Goal: Task Accomplishment & Management: Use online tool/utility

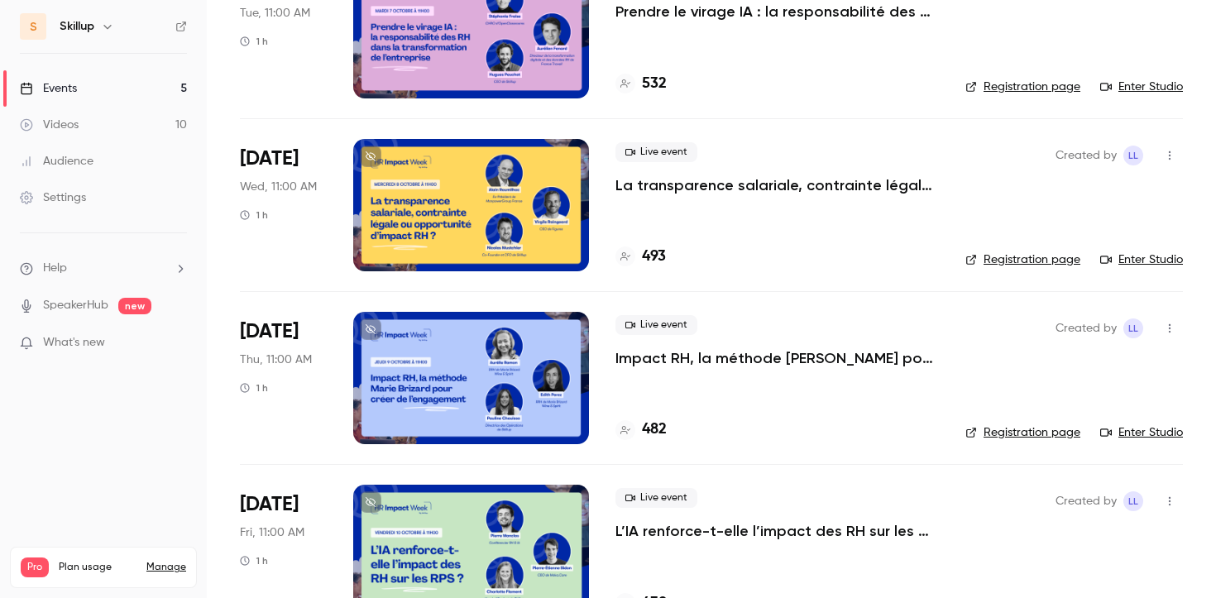
scroll to position [399, 0]
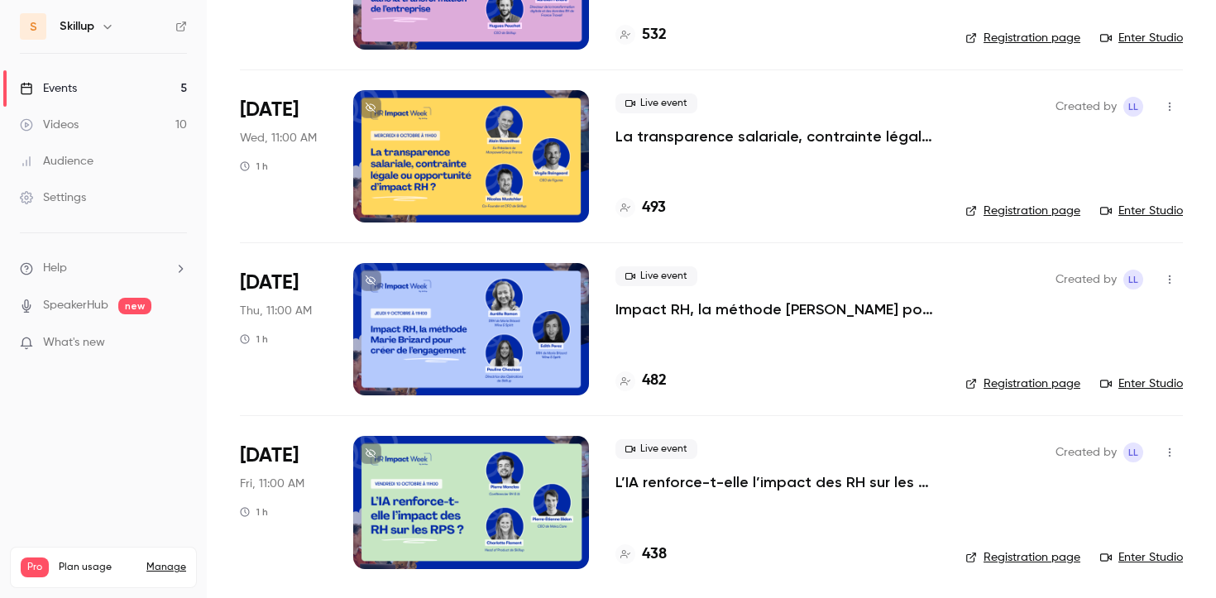
click at [671, 312] on p "Impact RH, la méthode [PERSON_NAME] pour créer de l’engagement" at bounding box center [776, 309] width 323 height 20
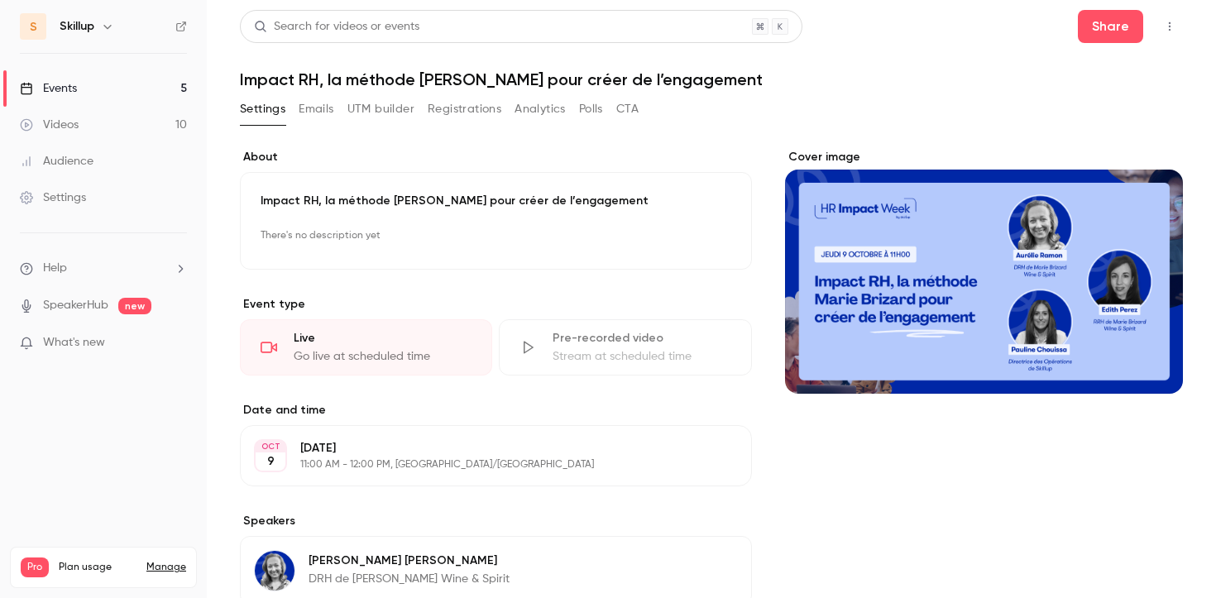
click at [1164, 22] on icon "button" at bounding box center [1169, 27] width 13 height 12
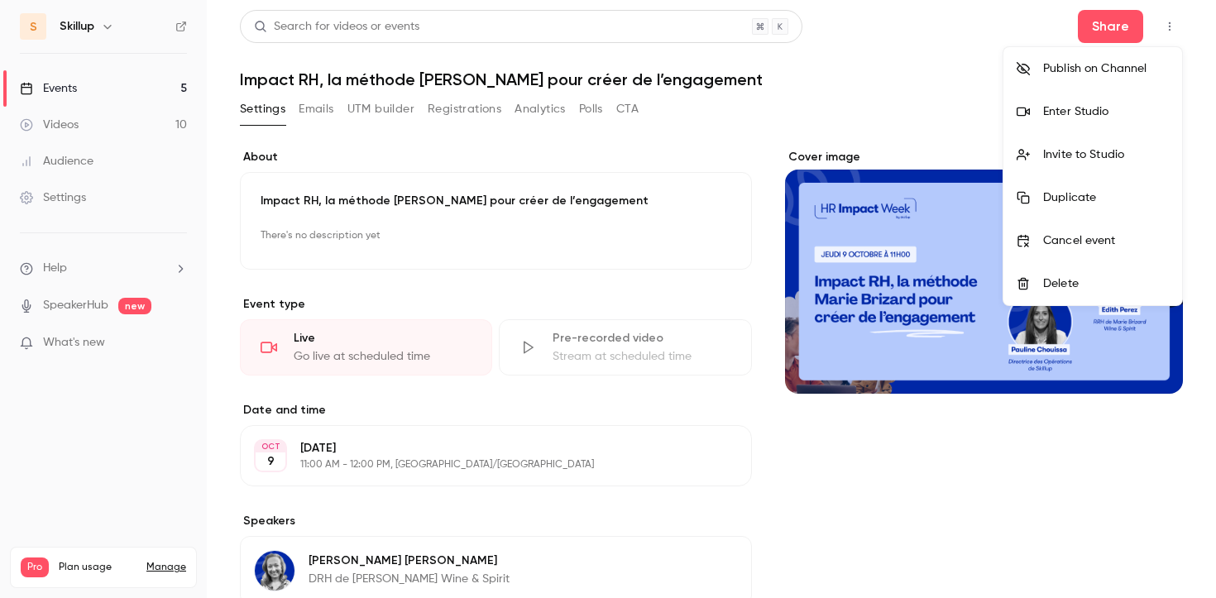
click at [1116, 115] on div "Enter Studio" at bounding box center [1106, 111] width 126 height 17
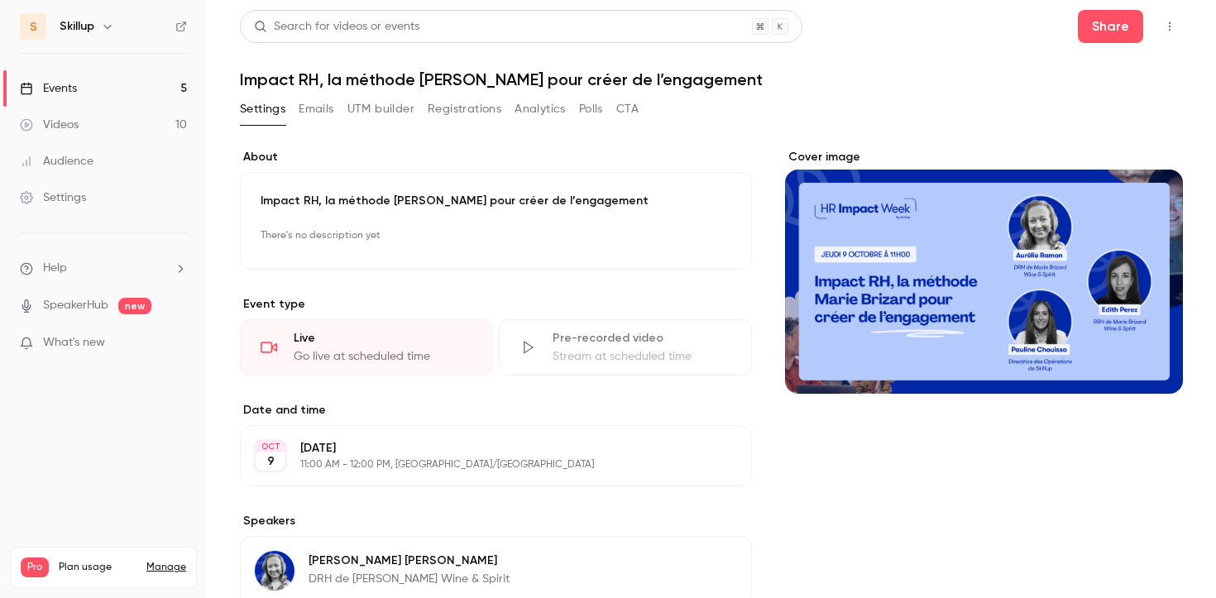
click at [158, 91] on link "Events 5" at bounding box center [103, 88] width 207 height 36
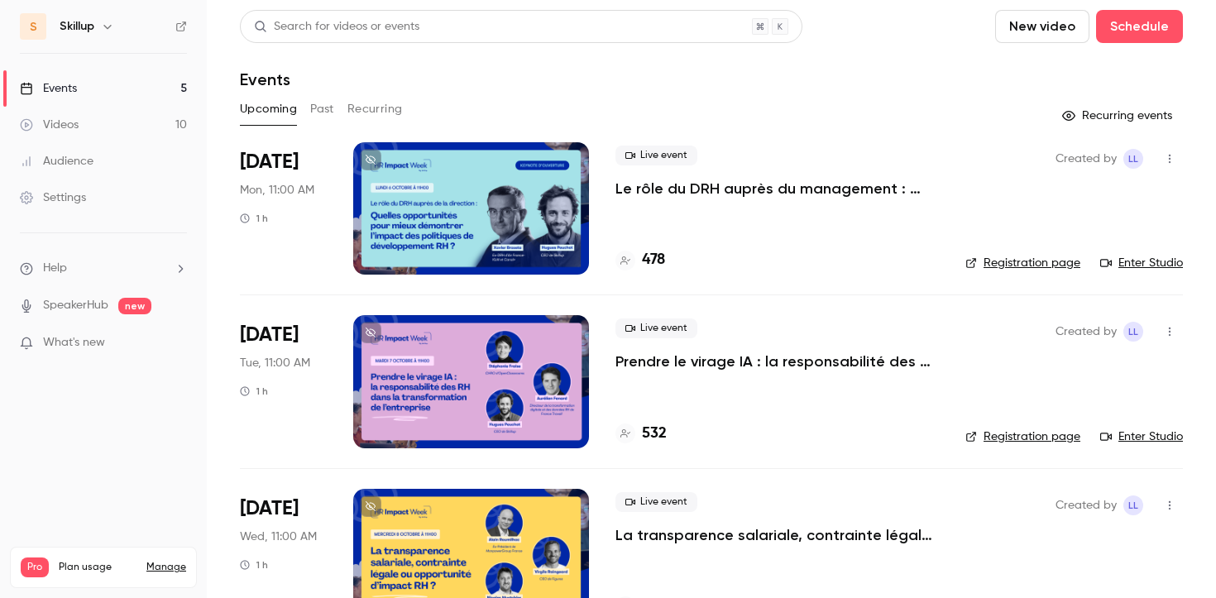
click at [629, 192] on p "Le rôle du DRH auprès du management : quelles opportunités pour mieux démontrer…" at bounding box center [776, 189] width 323 height 20
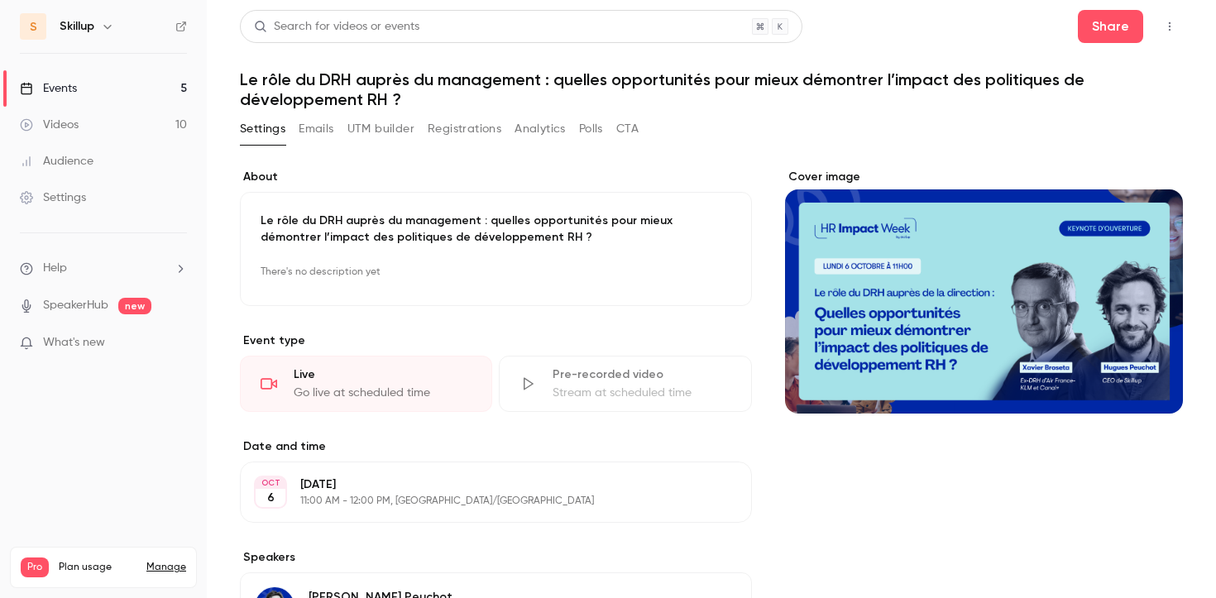
click at [1167, 28] on icon "button" at bounding box center [1169, 27] width 13 height 12
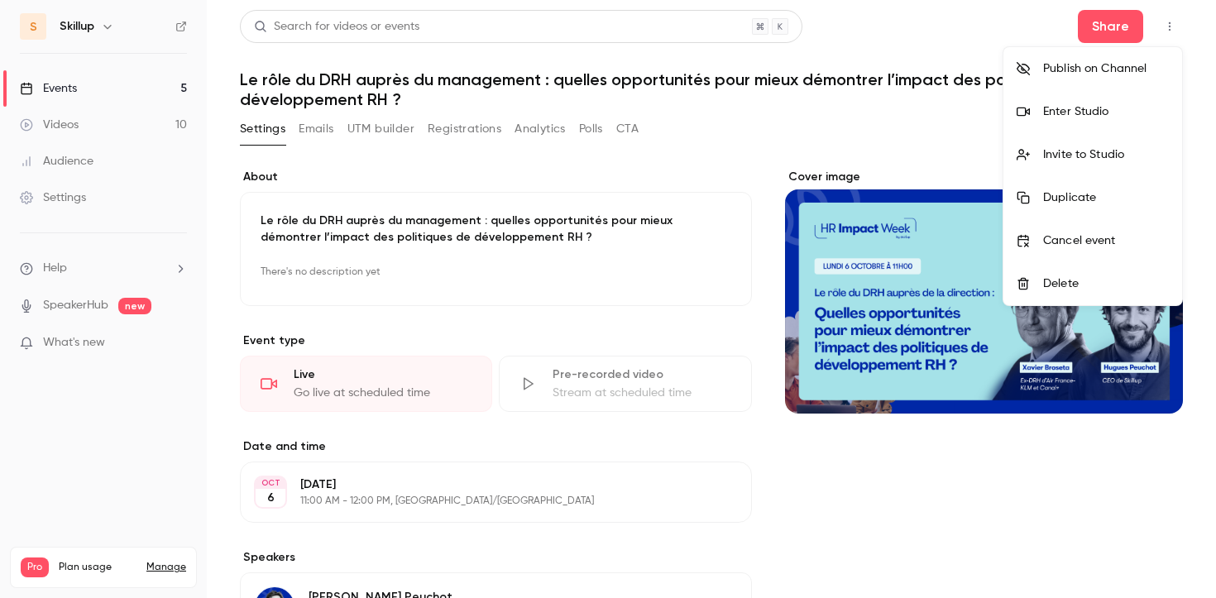
click at [1086, 146] on div "Invite to Studio" at bounding box center [1106, 154] width 126 height 17
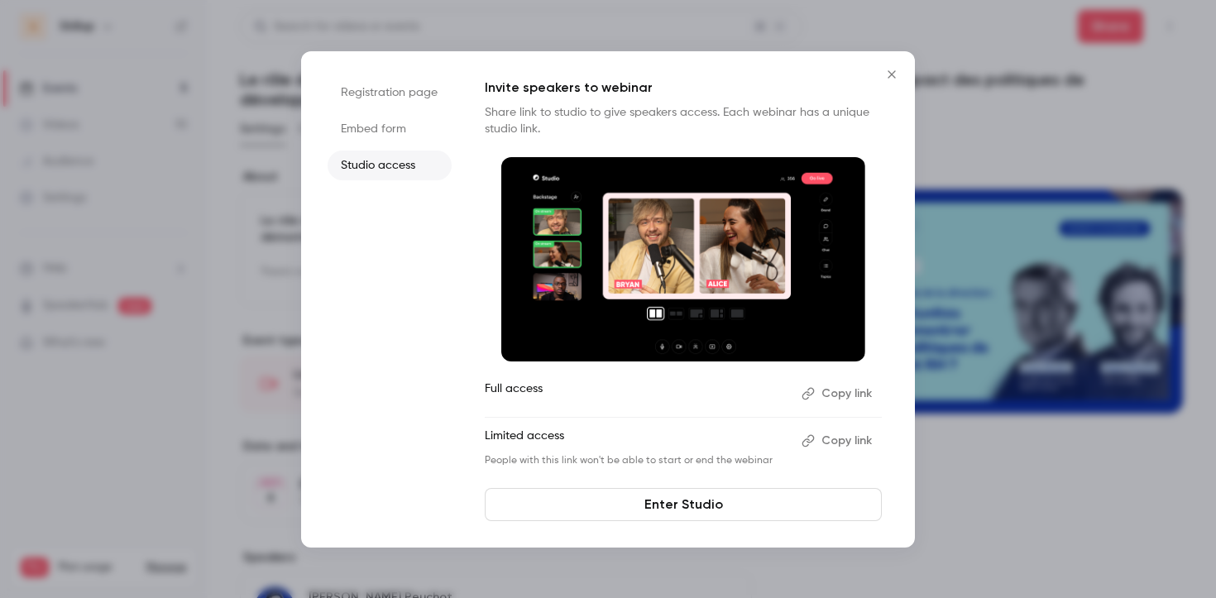
click at [837, 394] on button "Copy link" at bounding box center [838, 393] width 87 height 26
click at [890, 69] on icon "Close" at bounding box center [892, 74] width 20 height 13
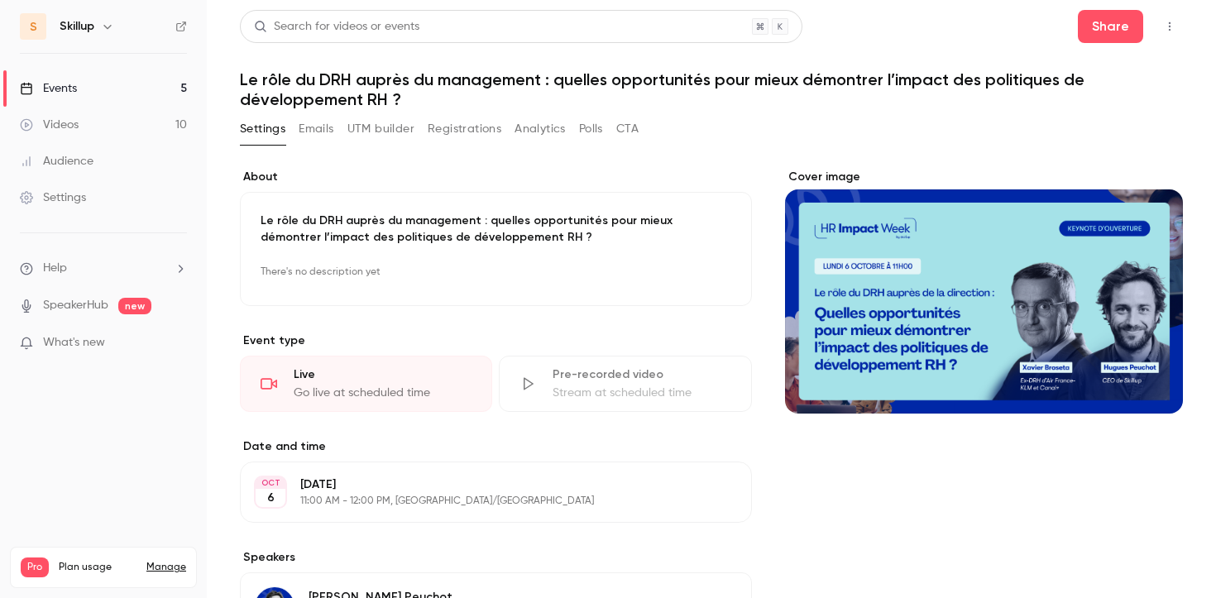
click at [157, 90] on link "Events 5" at bounding box center [103, 88] width 207 height 36
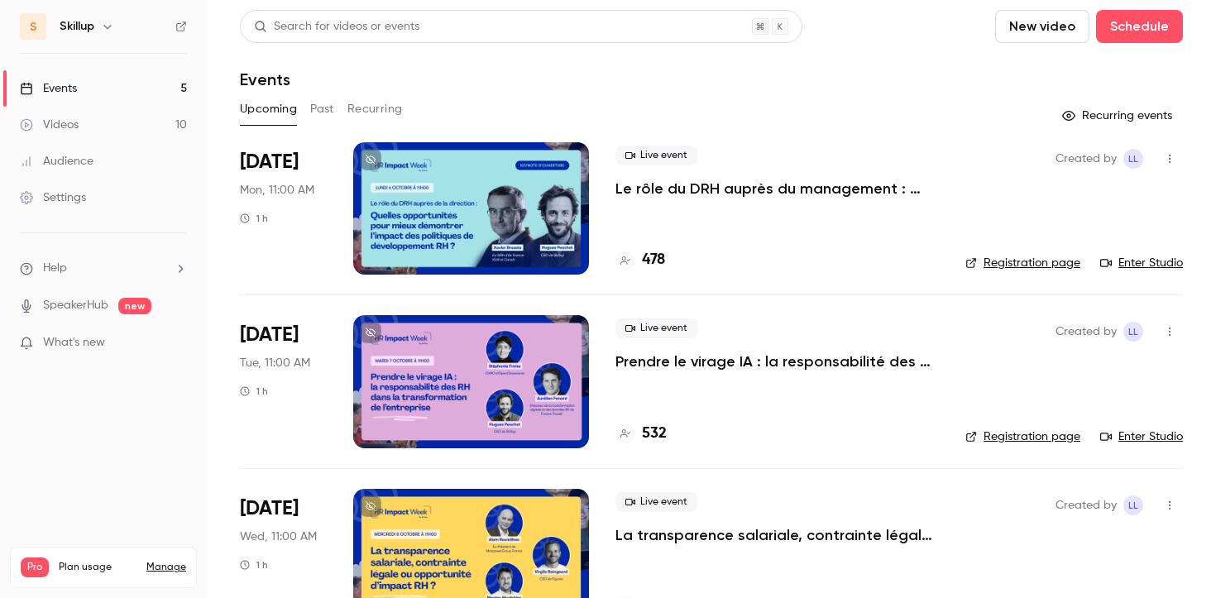
click at [716, 361] on p "Prendre le virage IA : la responsabilité des RH dans la transformation de l'ent…" at bounding box center [776, 361] width 323 height 20
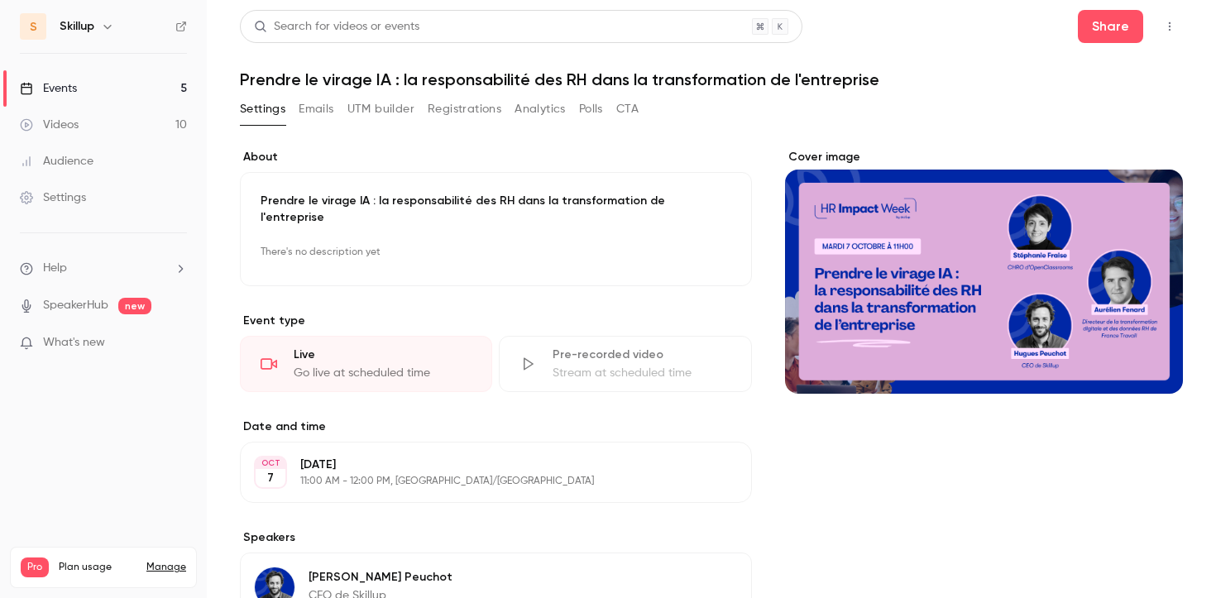
click at [1168, 23] on icon "button" at bounding box center [1169, 27] width 13 height 12
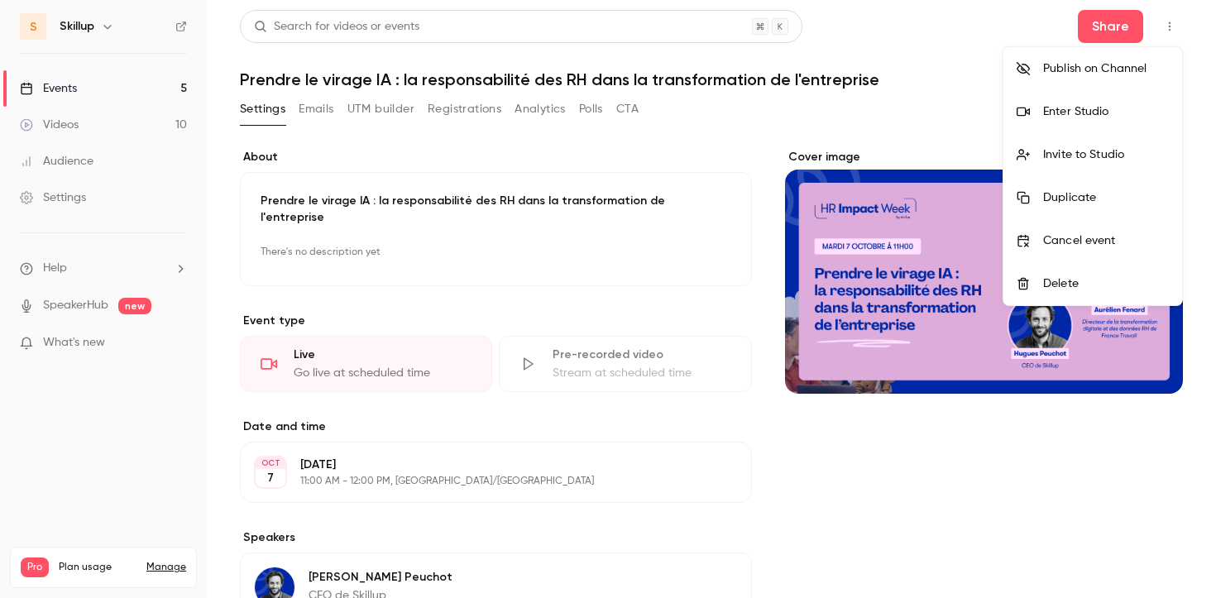
click at [1108, 138] on li "Invite to Studio" at bounding box center [1092, 154] width 179 height 43
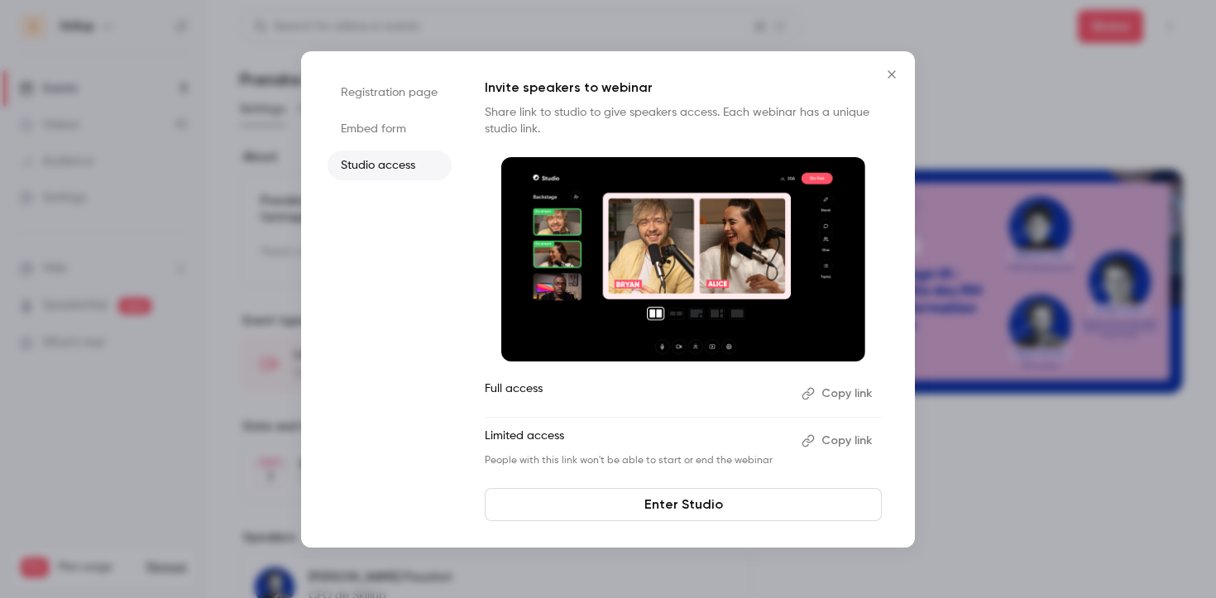
click at [833, 390] on button "Copy link" at bounding box center [838, 393] width 87 height 26
click at [883, 74] on icon "Close" at bounding box center [892, 74] width 20 height 13
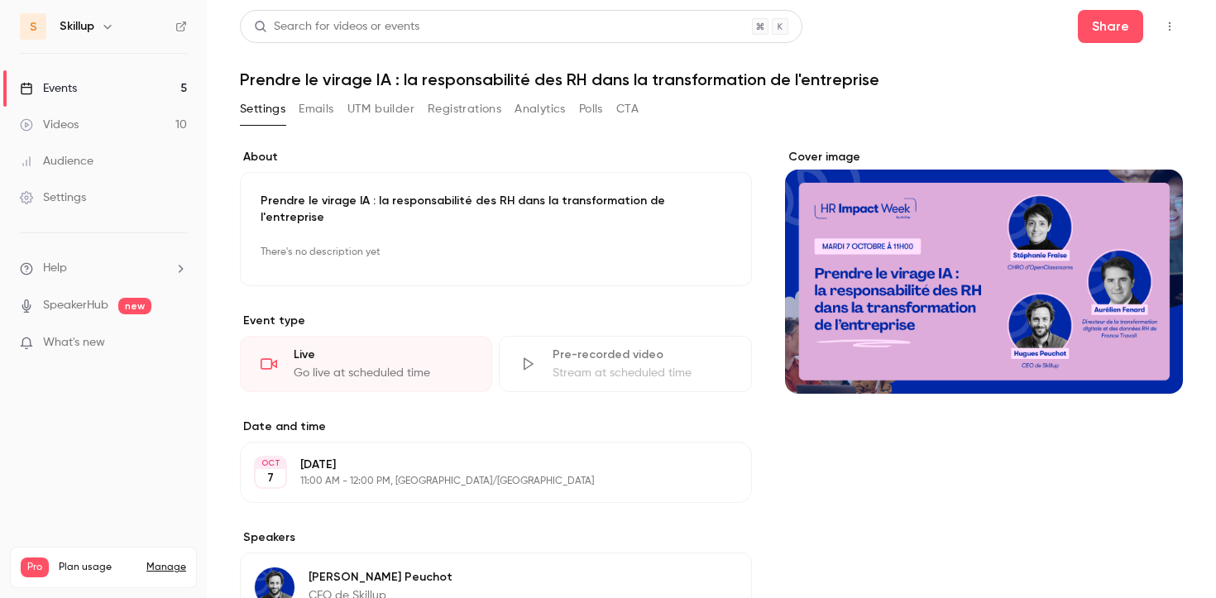
click at [148, 87] on link "Events 5" at bounding box center [103, 88] width 207 height 36
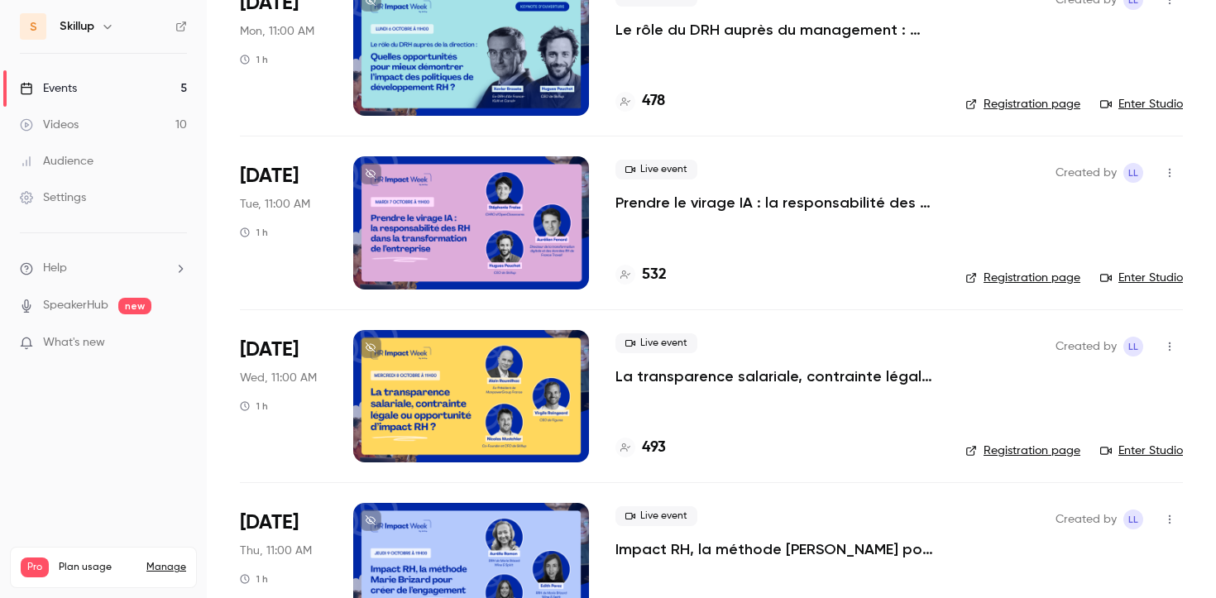
scroll to position [188, 0]
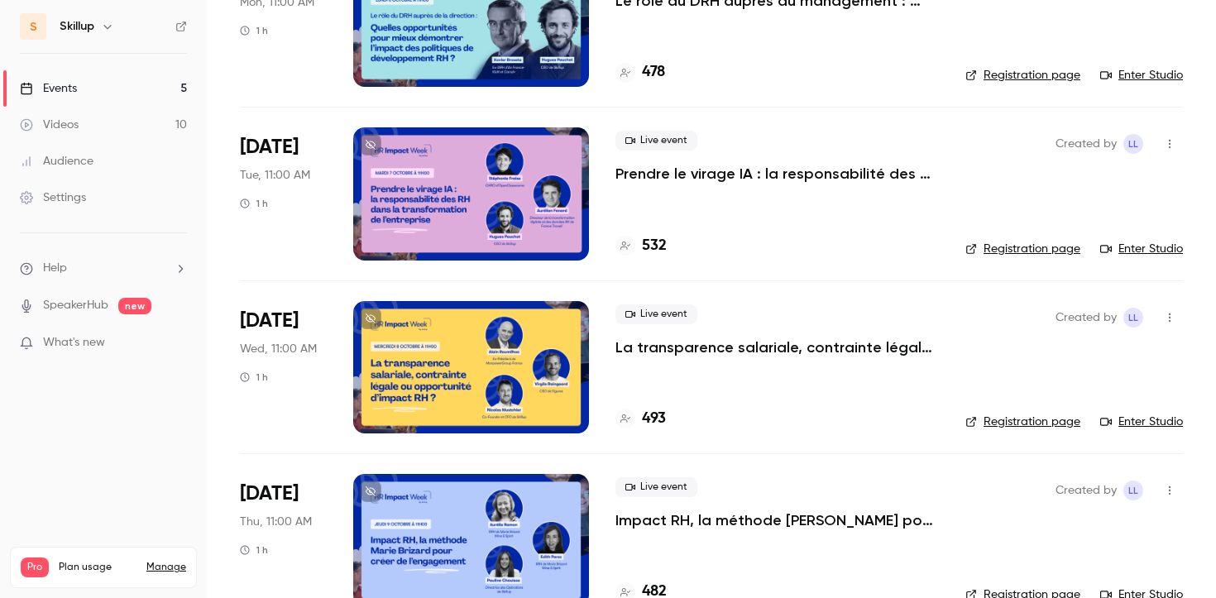
click at [738, 349] on p "La transparence salariale, contrainte légale ou opportunité d’impact RH ?" at bounding box center [776, 347] width 323 height 20
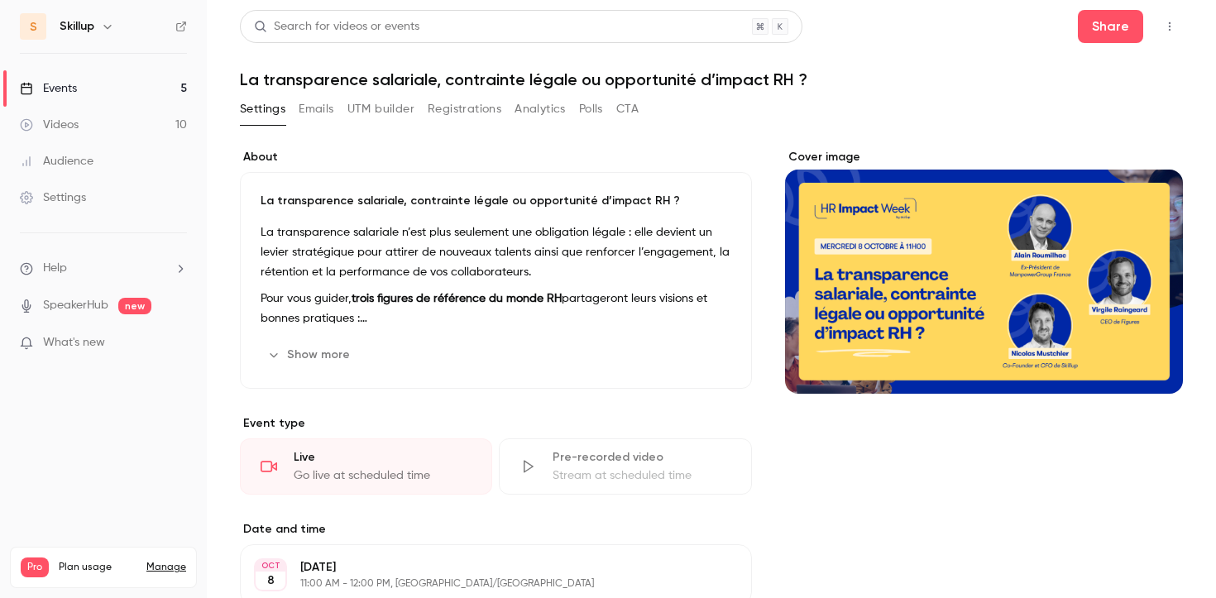
click at [1172, 28] on icon "button" at bounding box center [1169, 27] width 13 height 12
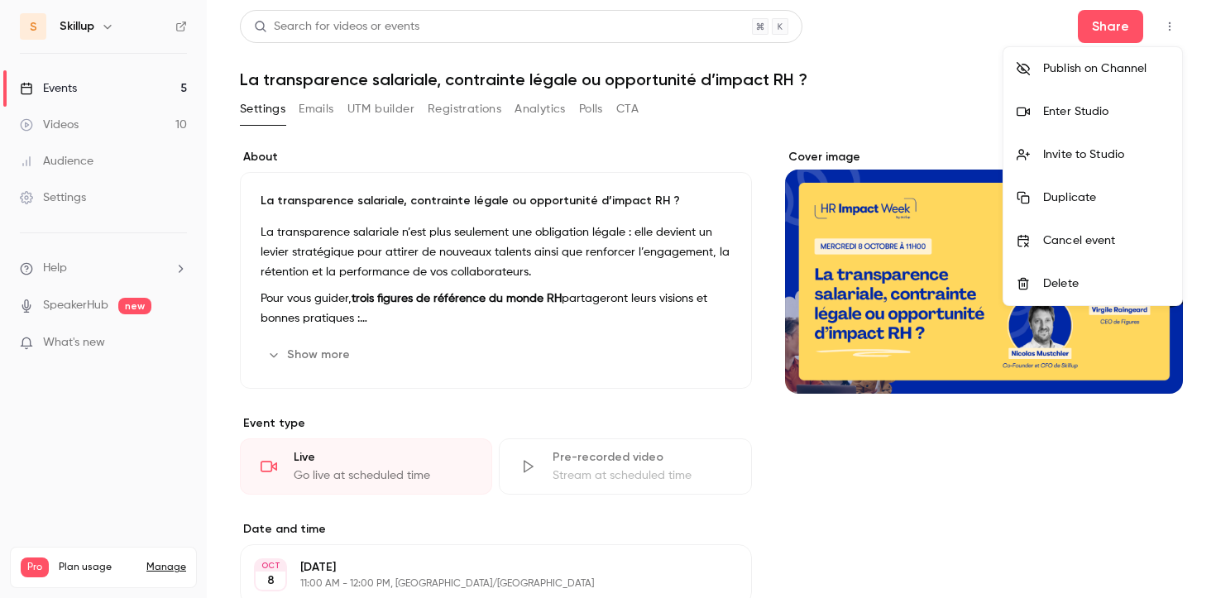
click at [1092, 144] on li "Invite to Studio" at bounding box center [1092, 154] width 179 height 43
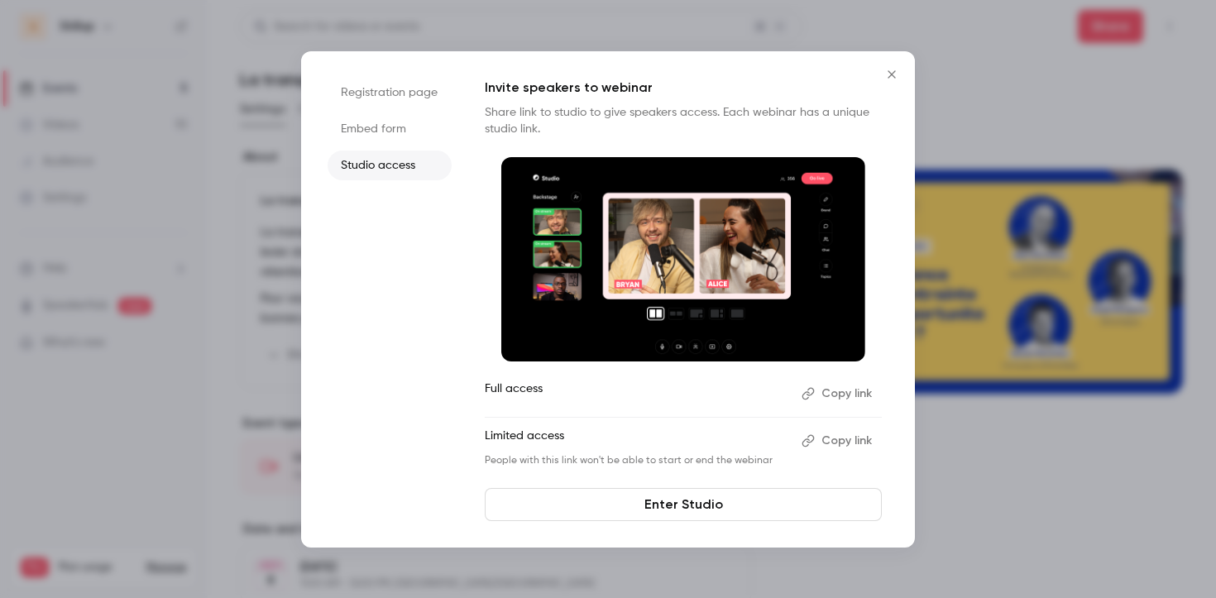
click at [849, 391] on button "Copy link" at bounding box center [838, 393] width 87 height 26
click at [893, 73] on icon "Close" at bounding box center [892, 74] width 20 height 13
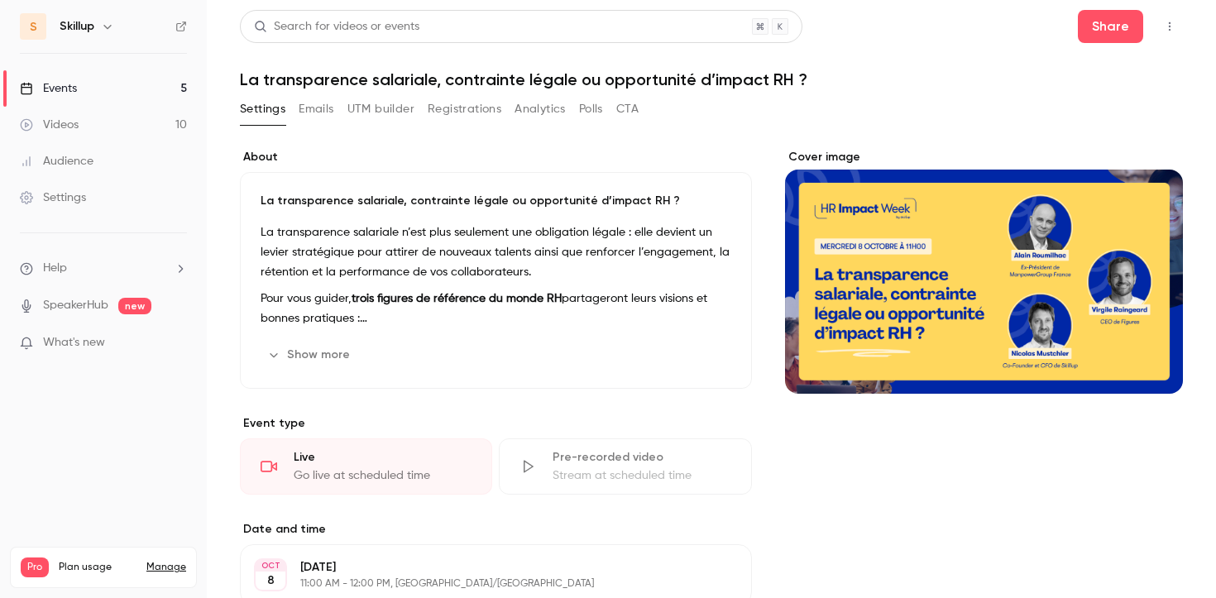
click at [124, 95] on link "Events 5" at bounding box center [103, 88] width 207 height 36
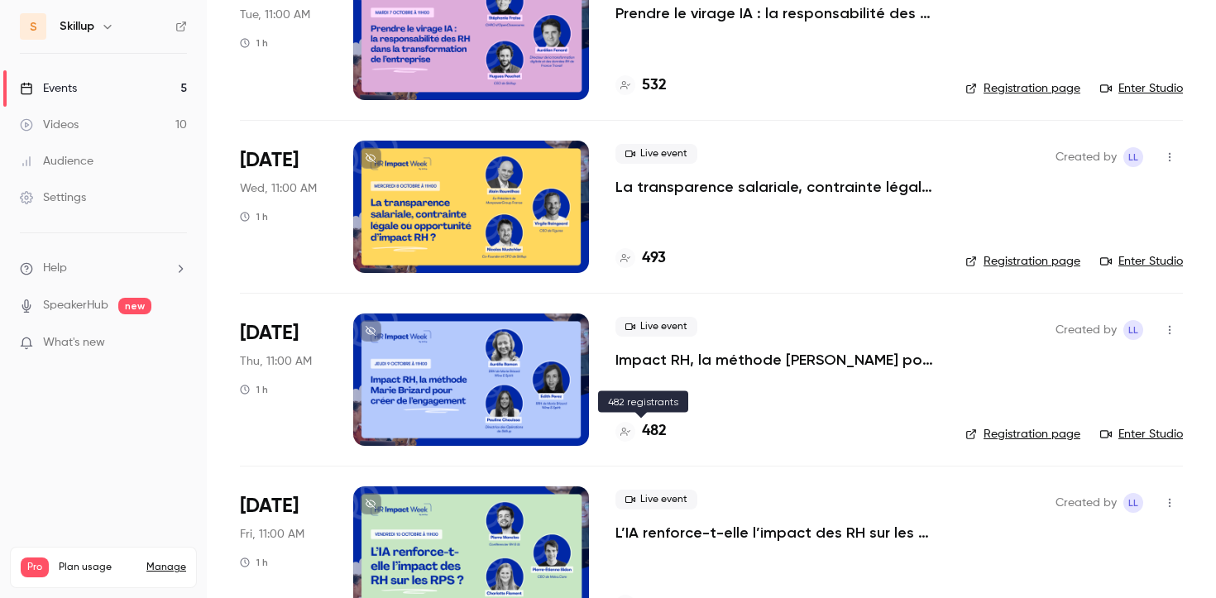
scroll to position [399, 0]
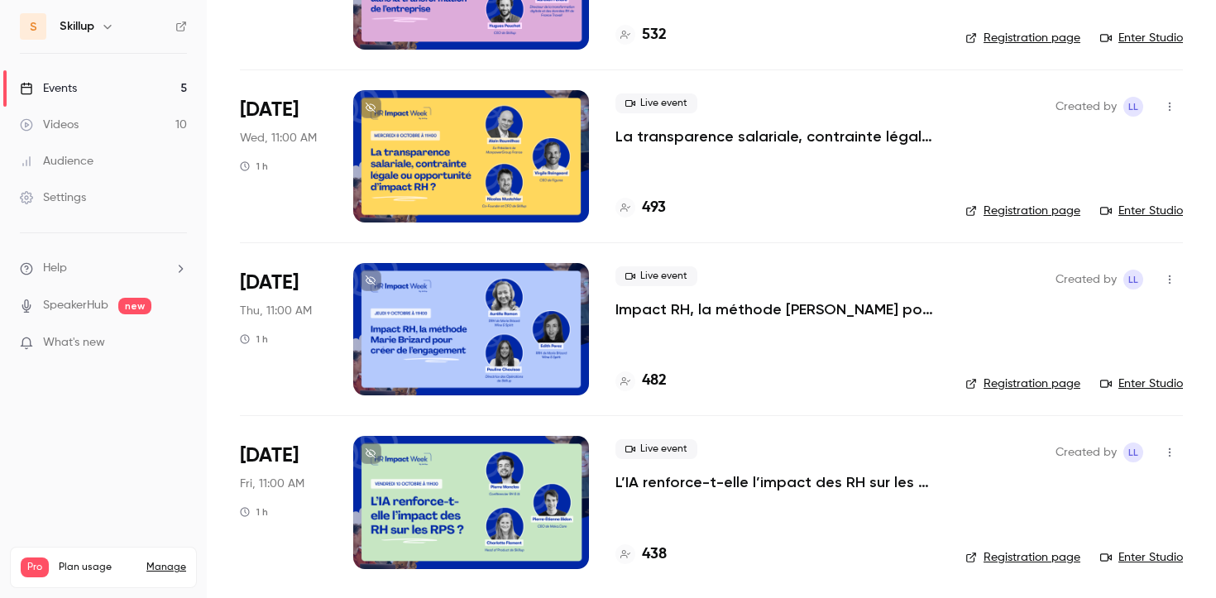
click at [699, 312] on p "Impact RH, la méthode [PERSON_NAME] pour créer de l’engagement" at bounding box center [776, 309] width 323 height 20
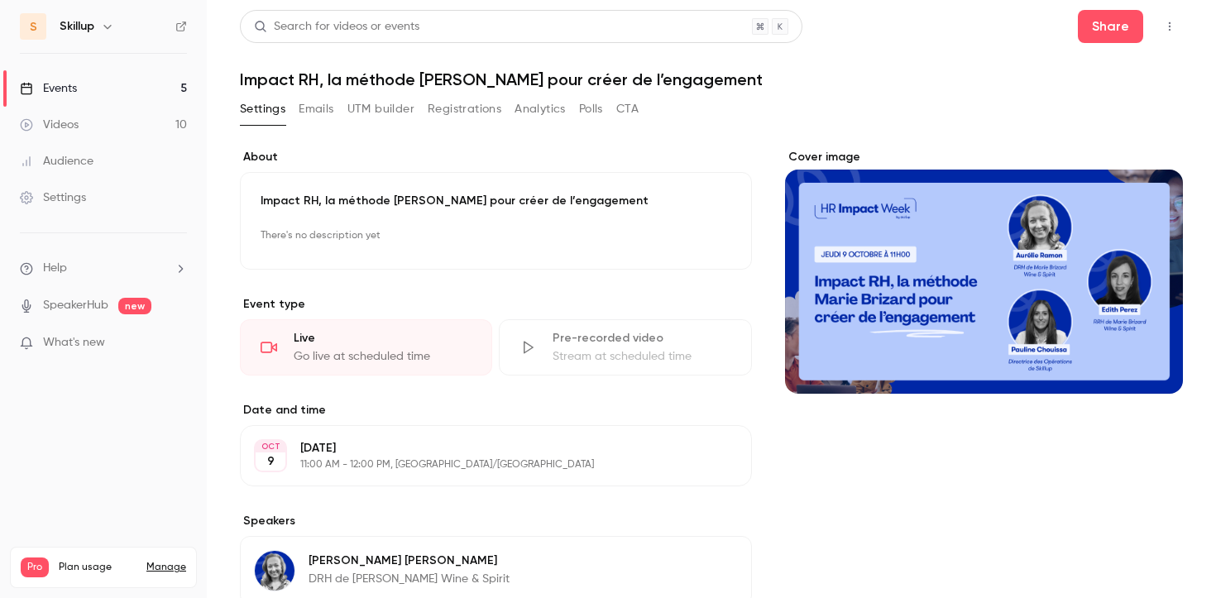
click at [1165, 28] on icon "button" at bounding box center [1169, 27] width 13 height 12
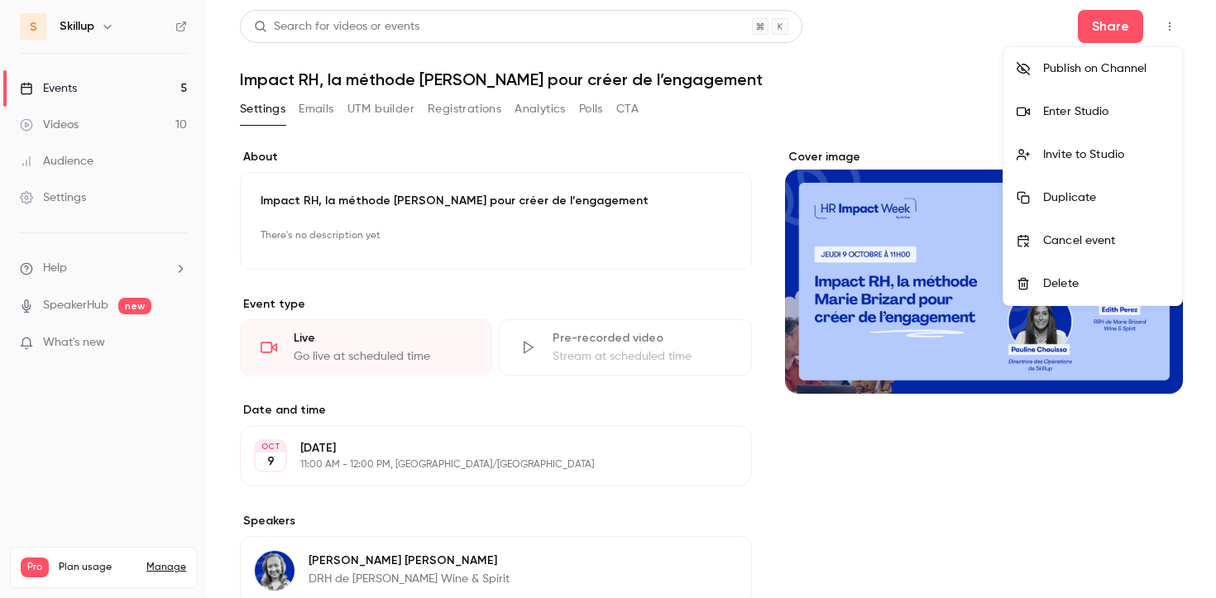
click at [1094, 146] on div "Invite to Studio" at bounding box center [1106, 154] width 126 height 17
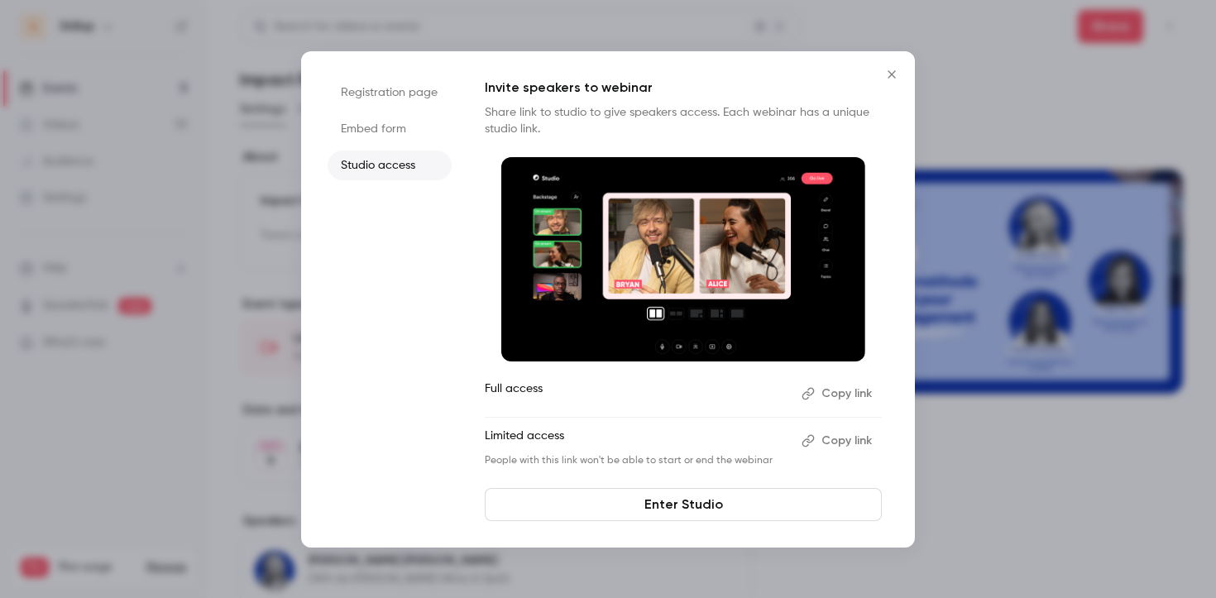
click at [820, 394] on button "Copy link" at bounding box center [838, 393] width 87 height 26
click at [888, 80] on button "Close" at bounding box center [891, 74] width 33 height 33
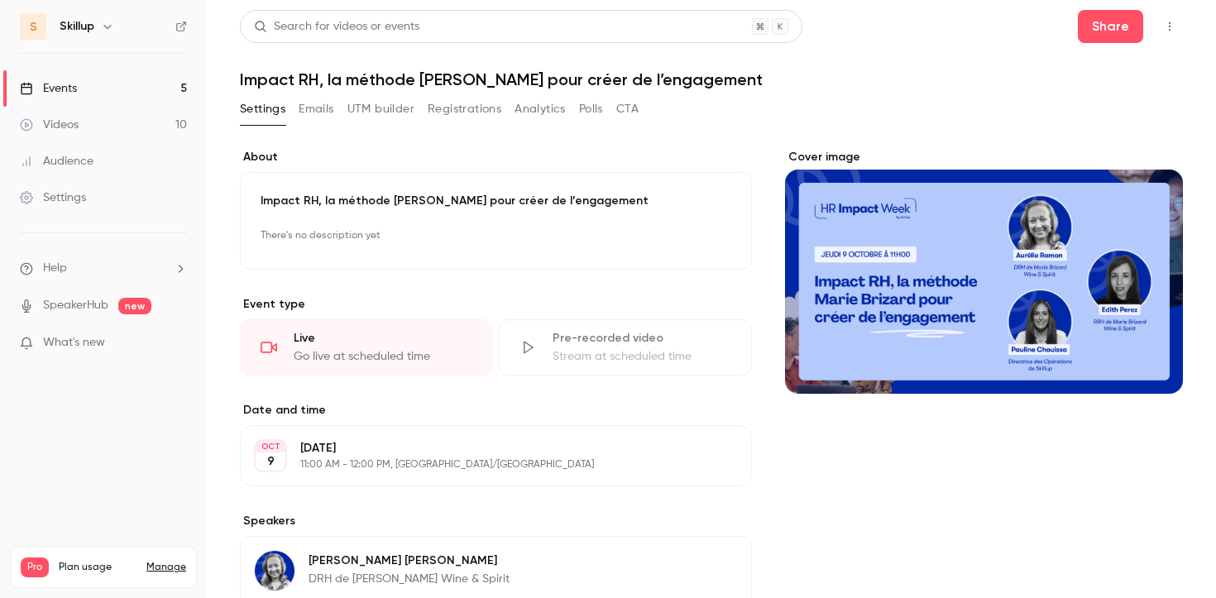
click at [146, 97] on link "Events 5" at bounding box center [103, 88] width 207 height 36
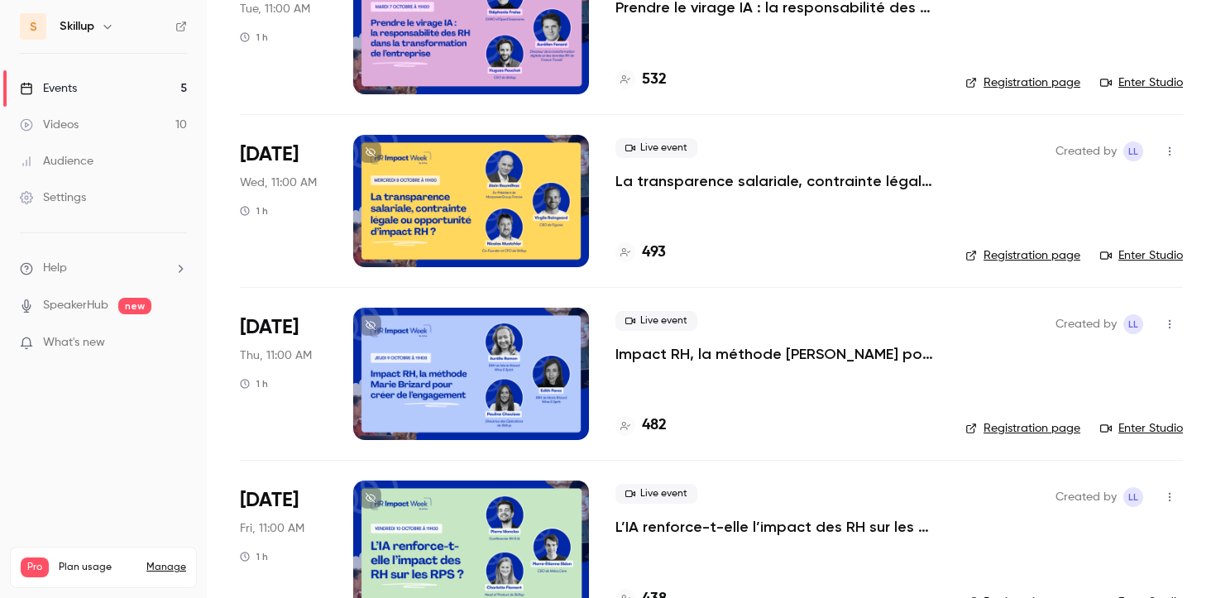
scroll to position [399, 0]
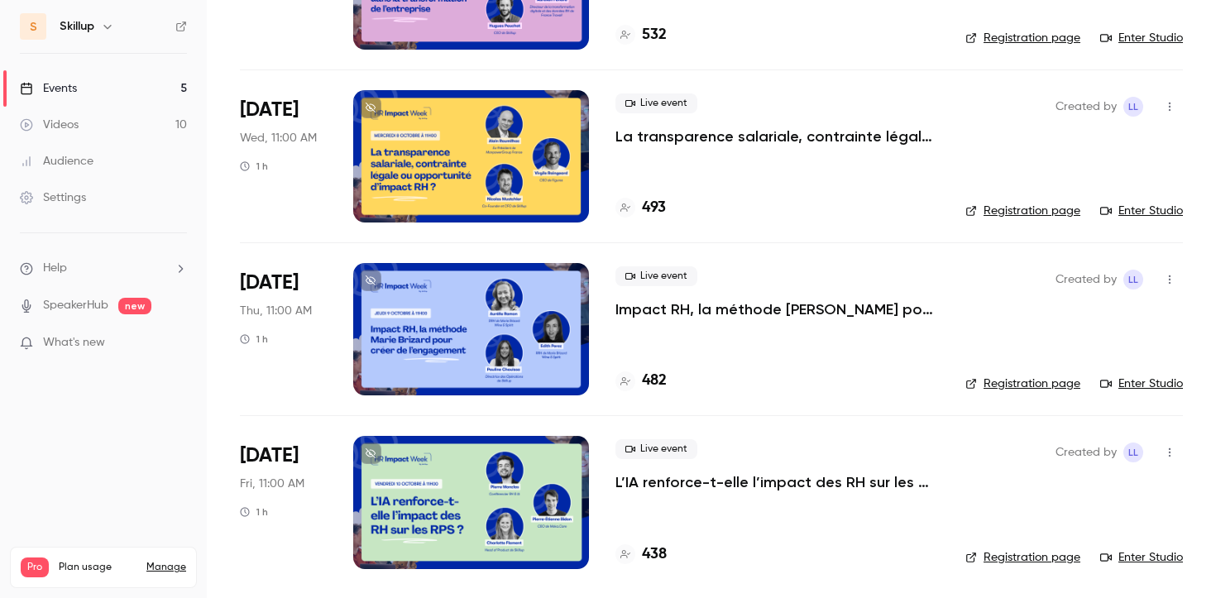
click at [698, 477] on p "L’IA renforce-t-elle l’impact des RH sur les RPS ?" at bounding box center [776, 482] width 323 height 20
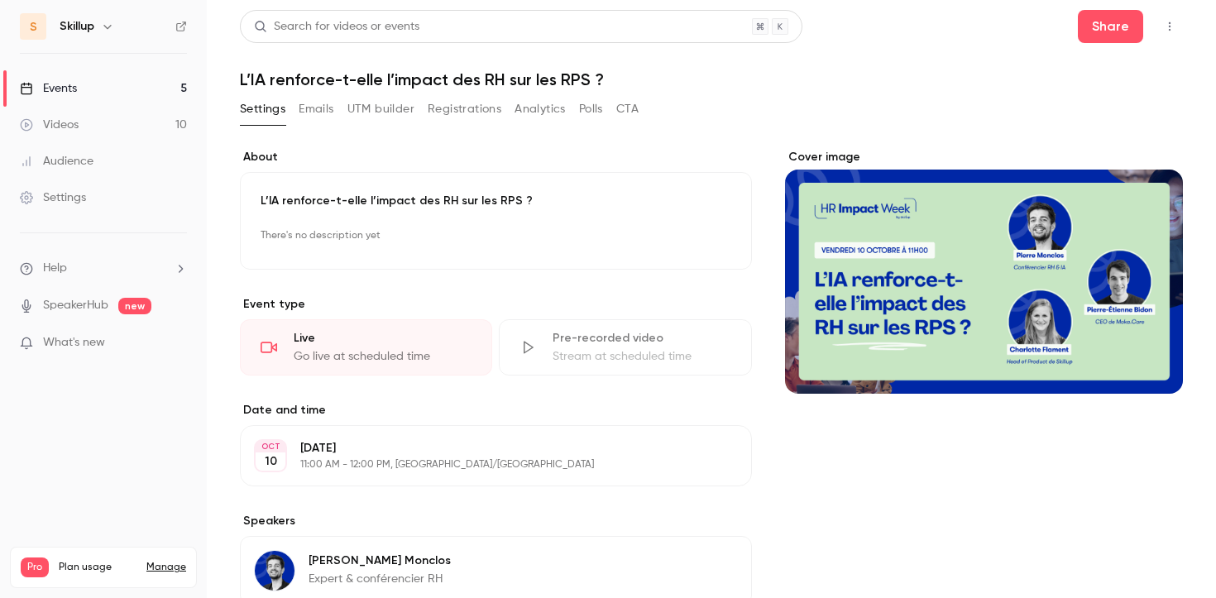
click at [1167, 31] on icon "button" at bounding box center [1169, 27] width 13 height 12
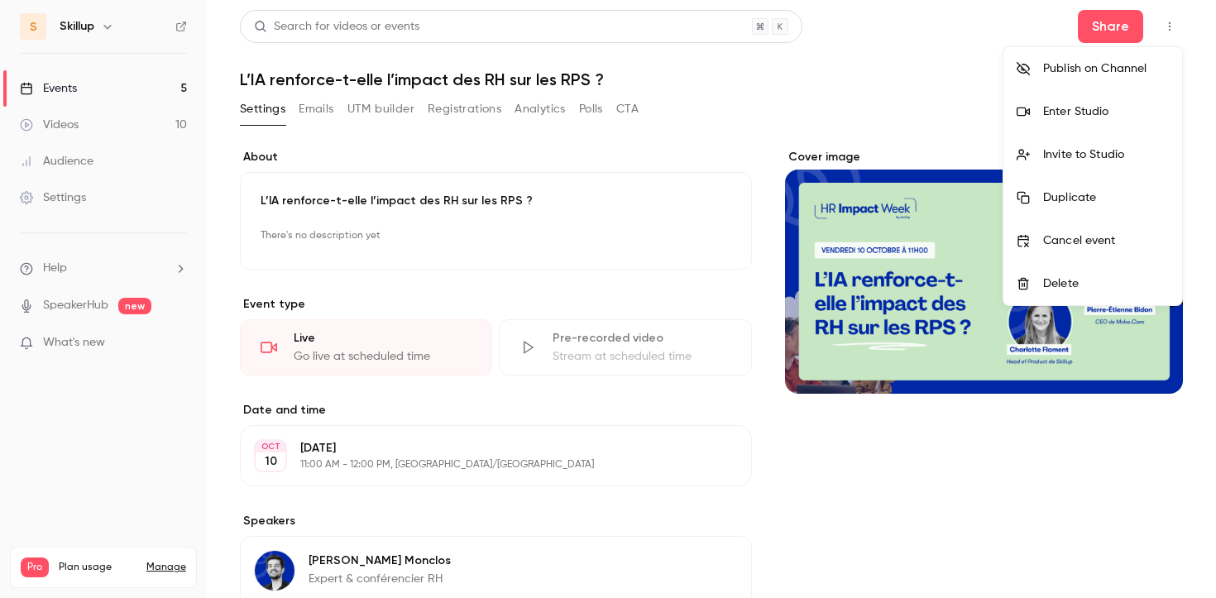
click at [1085, 154] on div "Invite to Studio" at bounding box center [1106, 154] width 126 height 17
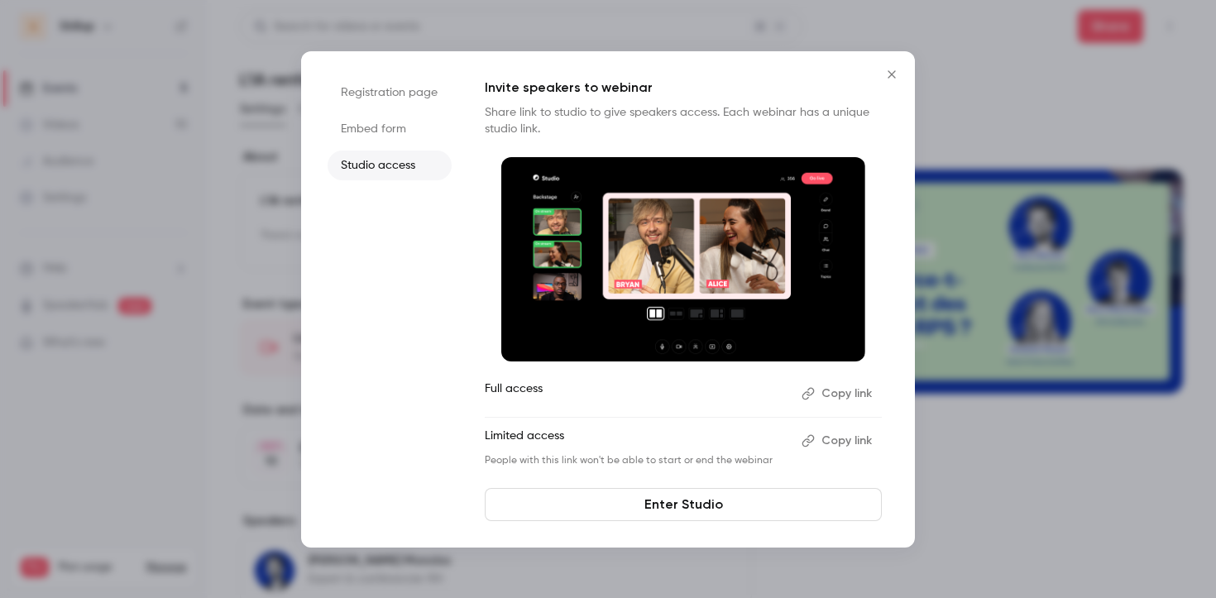
click at [848, 394] on button "Copy link" at bounding box center [838, 393] width 87 height 26
click at [892, 73] on icon "Close" at bounding box center [890, 73] width 7 height 7
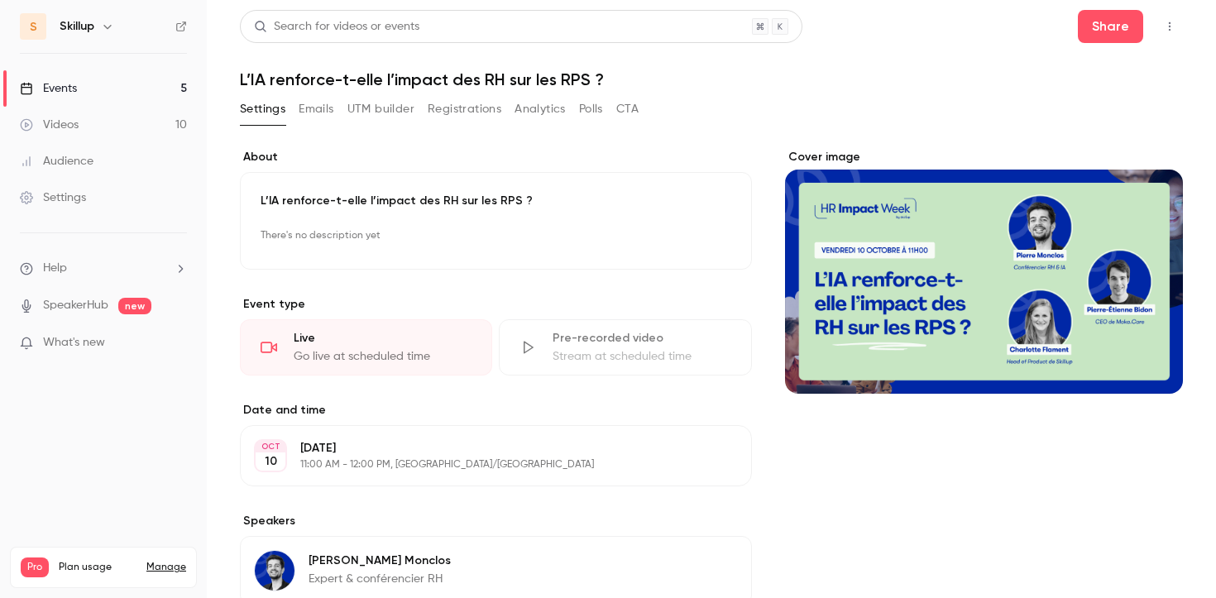
click at [1165, 26] on icon "button" at bounding box center [1169, 27] width 13 height 12
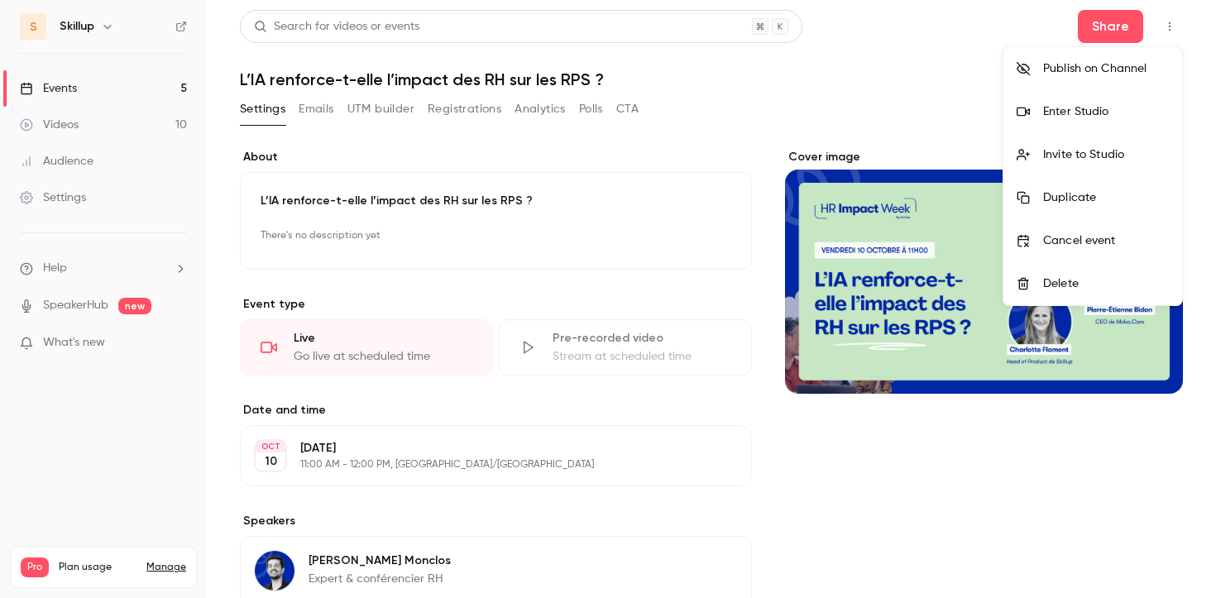
click at [1077, 117] on div "Enter Studio" at bounding box center [1106, 111] width 126 height 17
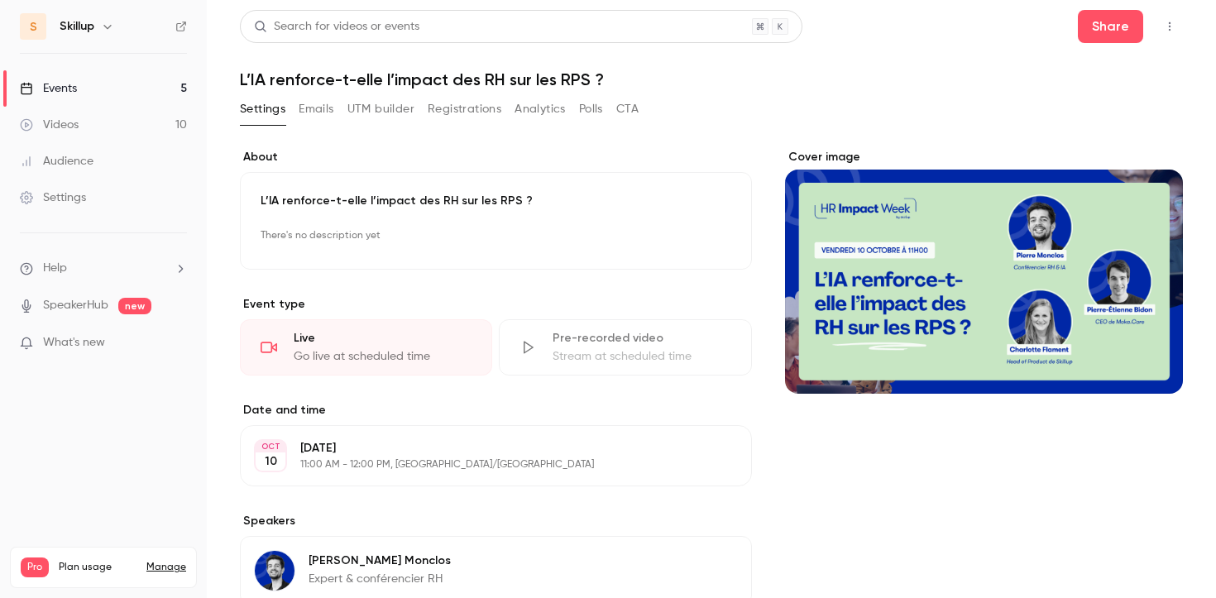
click at [131, 89] on link "Events 5" at bounding box center [103, 88] width 207 height 36
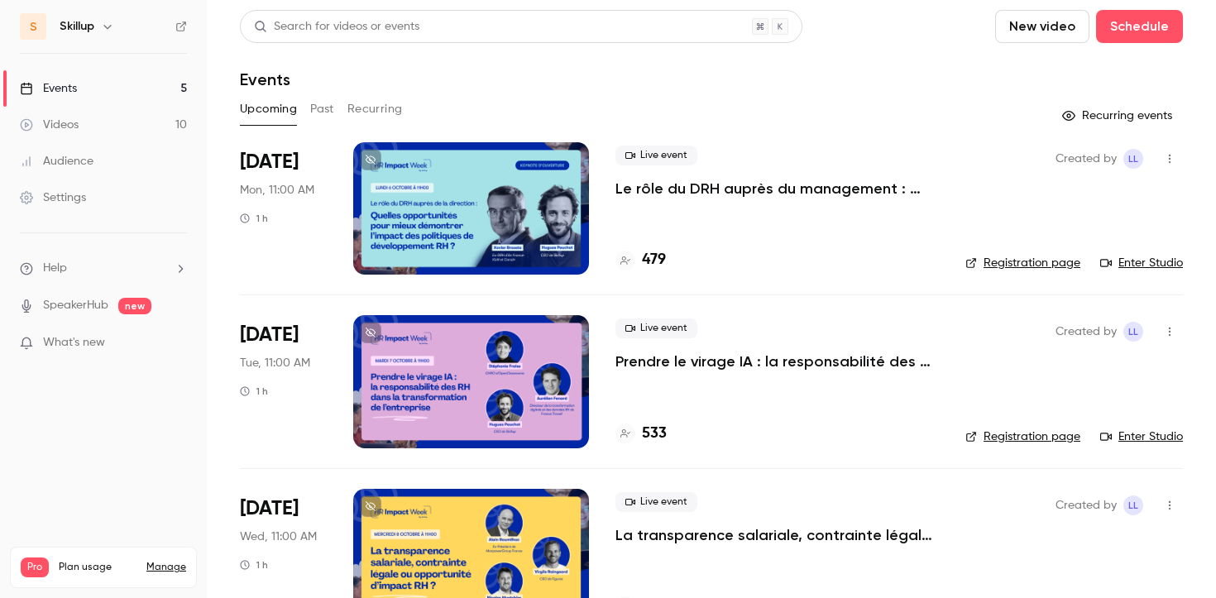
click at [715, 194] on p "Le rôle du DRH auprès du management : quelles opportunités pour mieux démontrer…" at bounding box center [776, 189] width 323 height 20
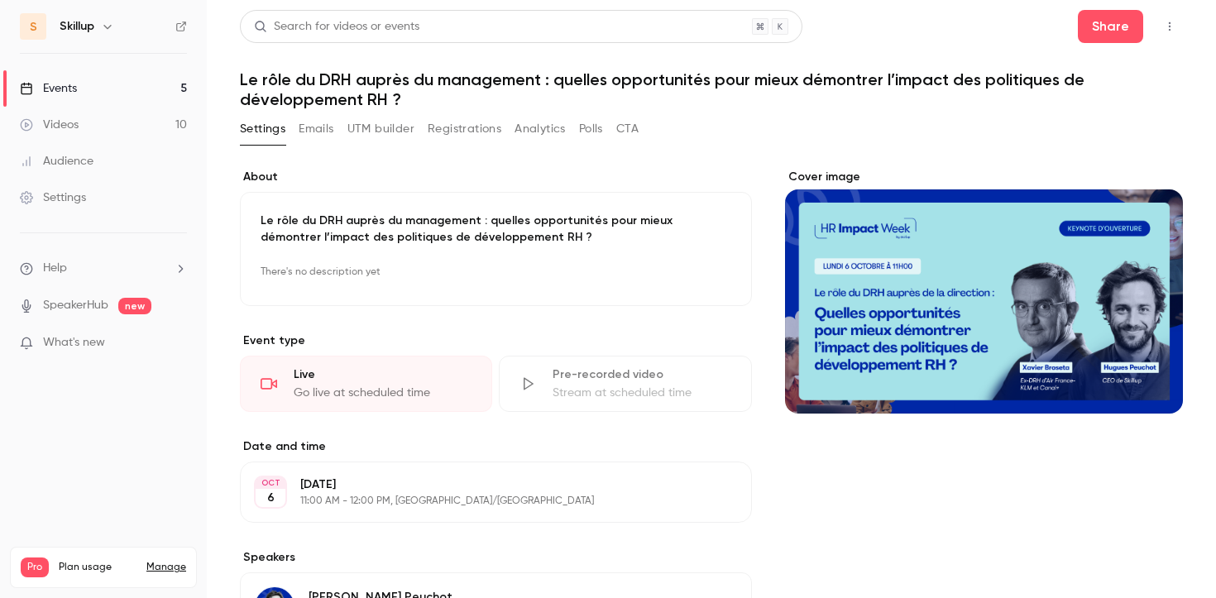
click at [1171, 30] on icon "button" at bounding box center [1169, 27] width 13 height 12
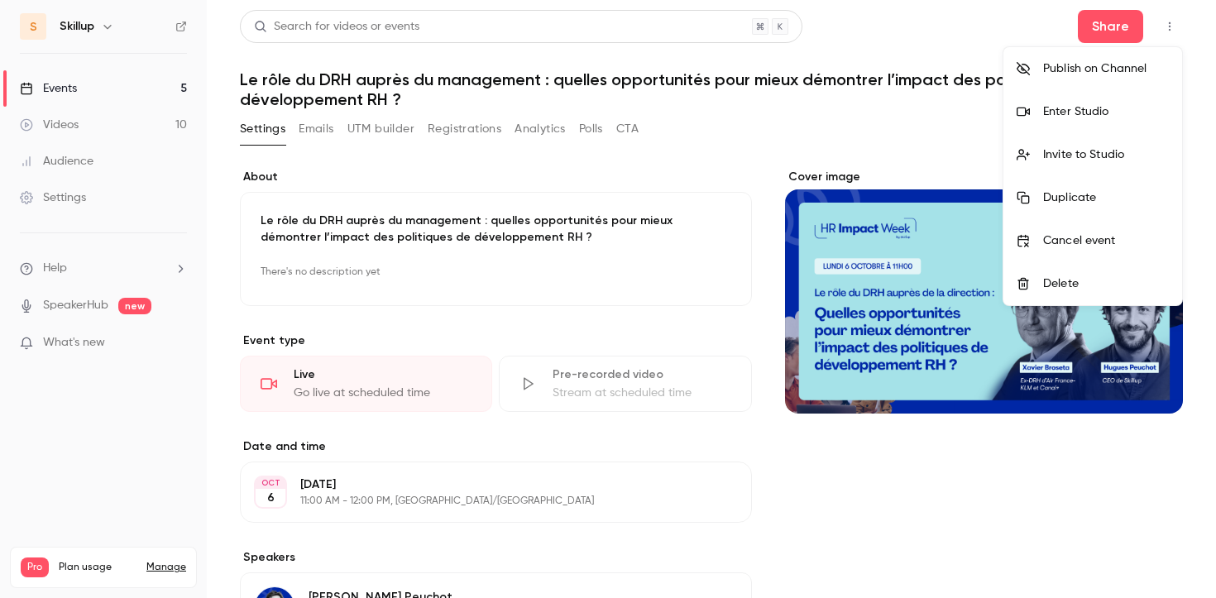
click at [1078, 123] on li "Enter Studio" at bounding box center [1092, 111] width 179 height 43
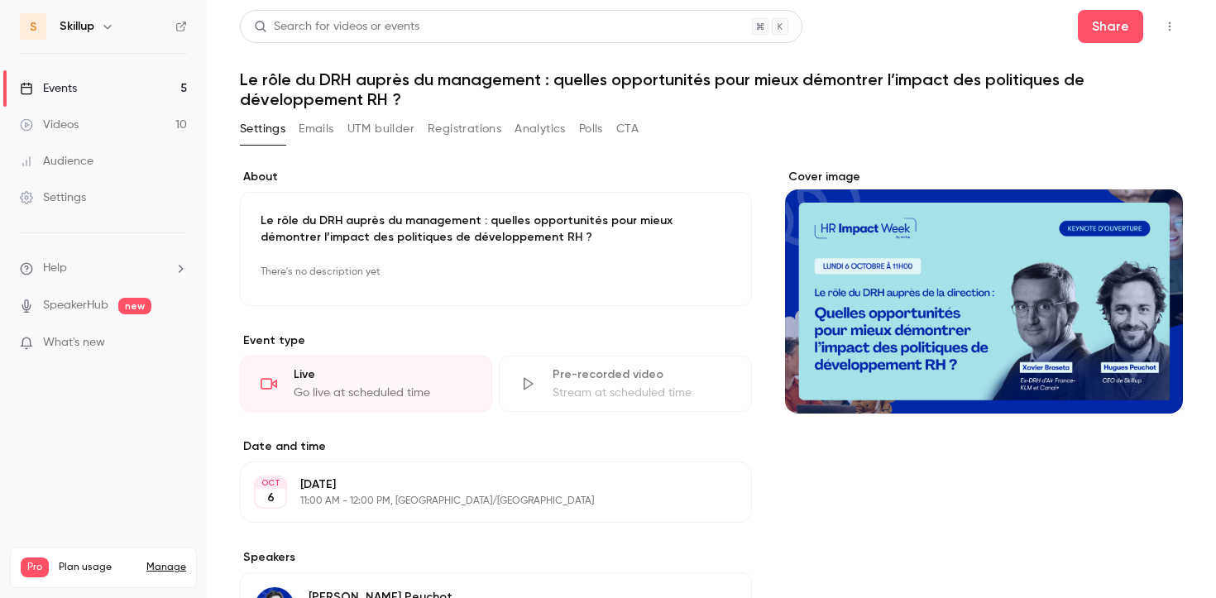
click at [138, 96] on link "Events 5" at bounding box center [103, 88] width 207 height 36
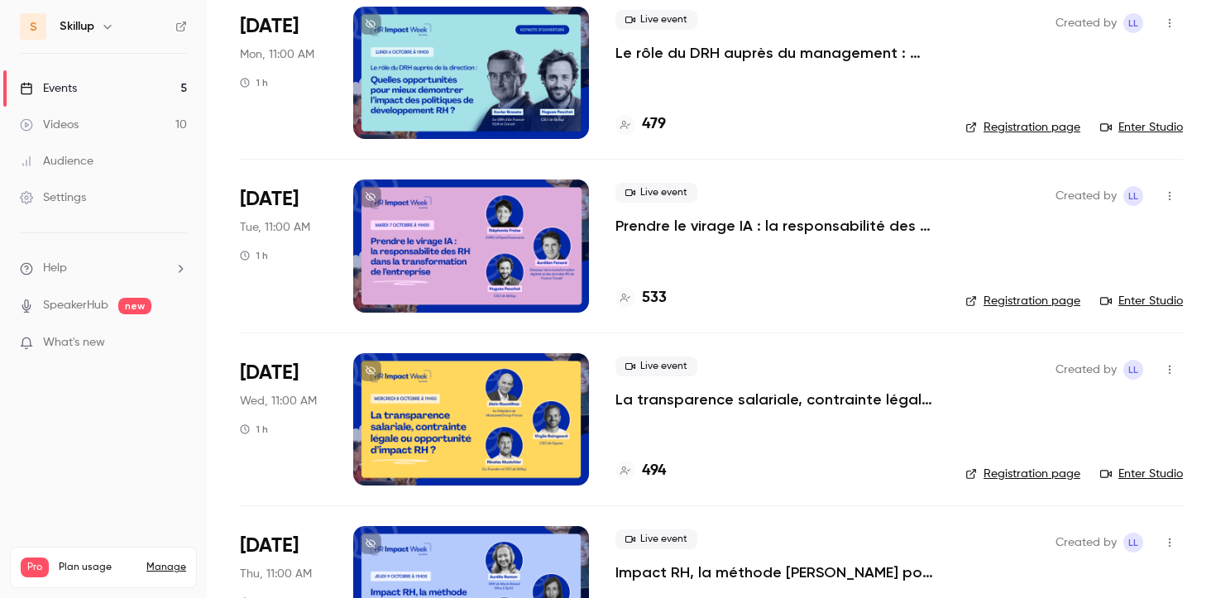
scroll to position [186, 0]
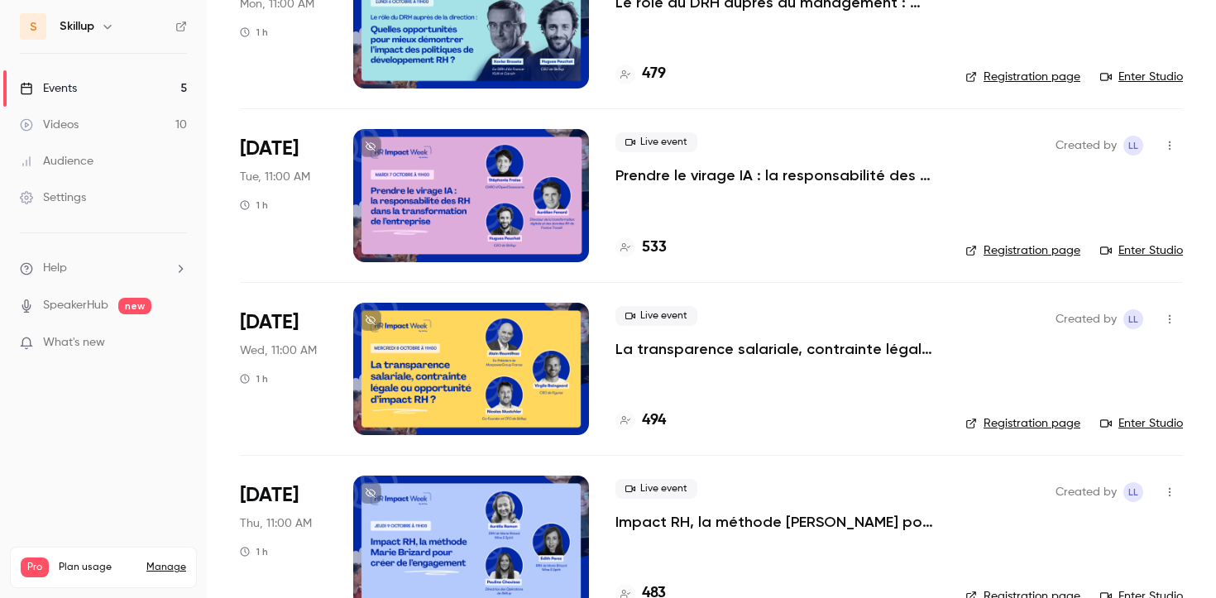
click at [700, 184] on p "Prendre le virage IA : la responsabilité des RH dans la transformation de l'ent…" at bounding box center [776, 175] width 323 height 20
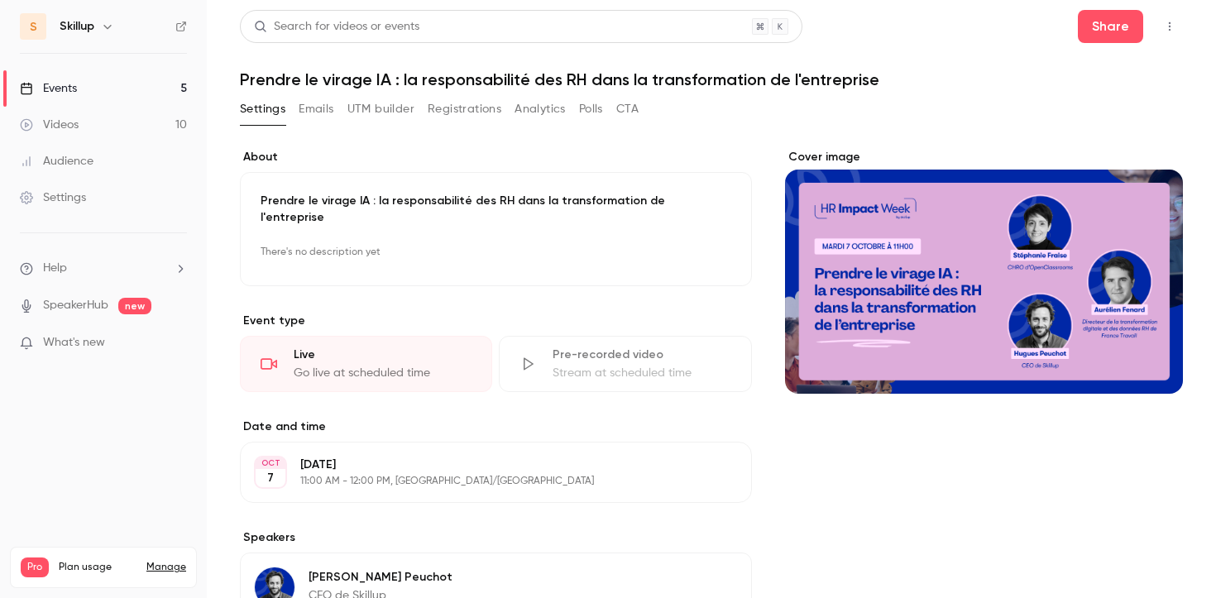
click at [1167, 18] on button "button" at bounding box center [1169, 26] width 26 height 26
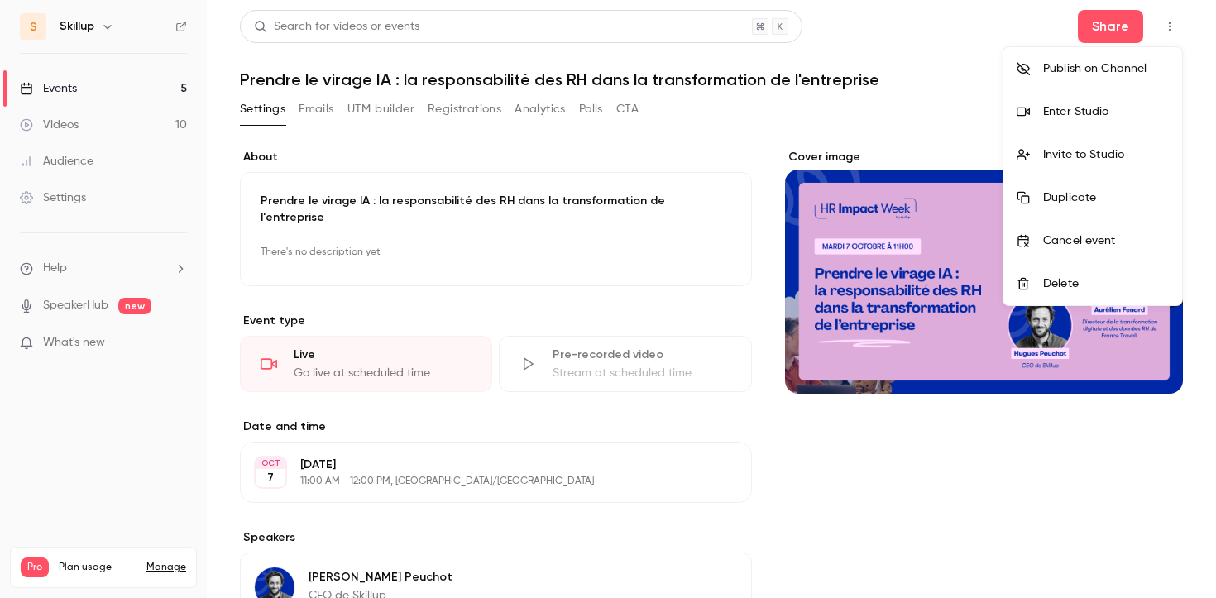
click at [1075, 122] on li "Enter Studio" at bounding box center [1092, 111] width 179 height 43
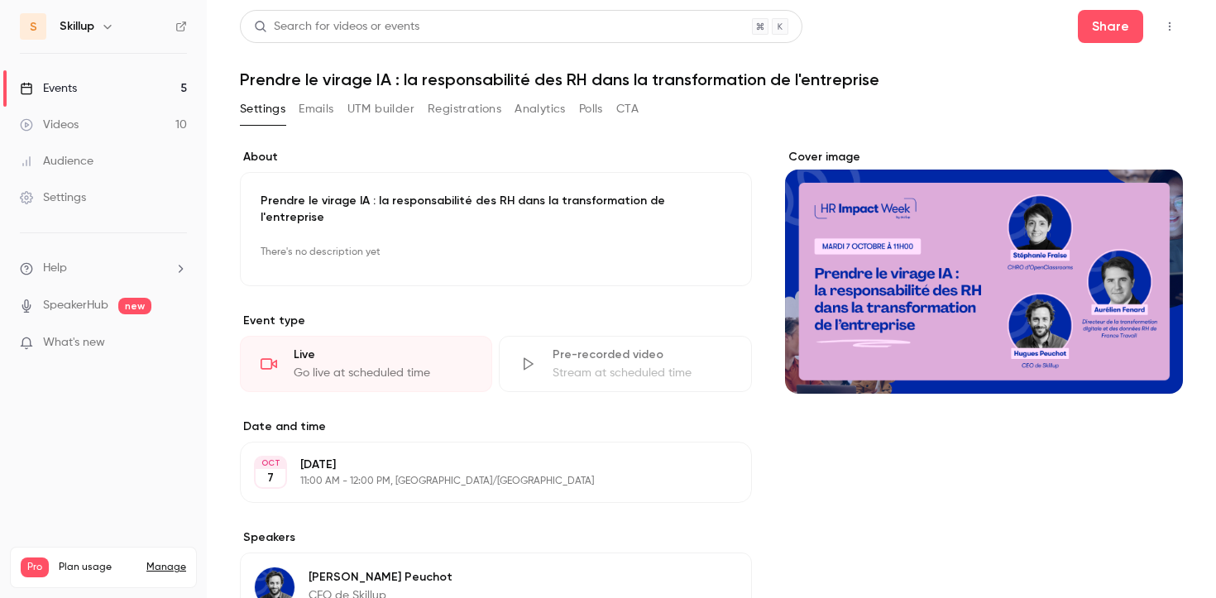
click at [168, 91] on link "Events 5" at bounding box center [103, 88] width 207 height 36
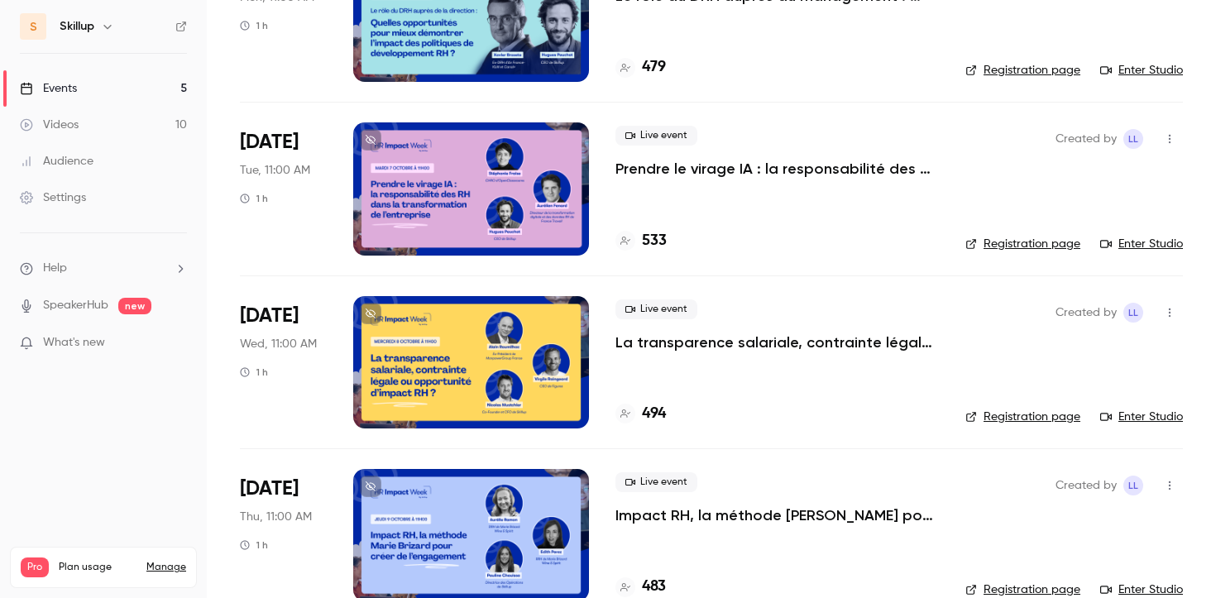
scroll to position [194, 0]
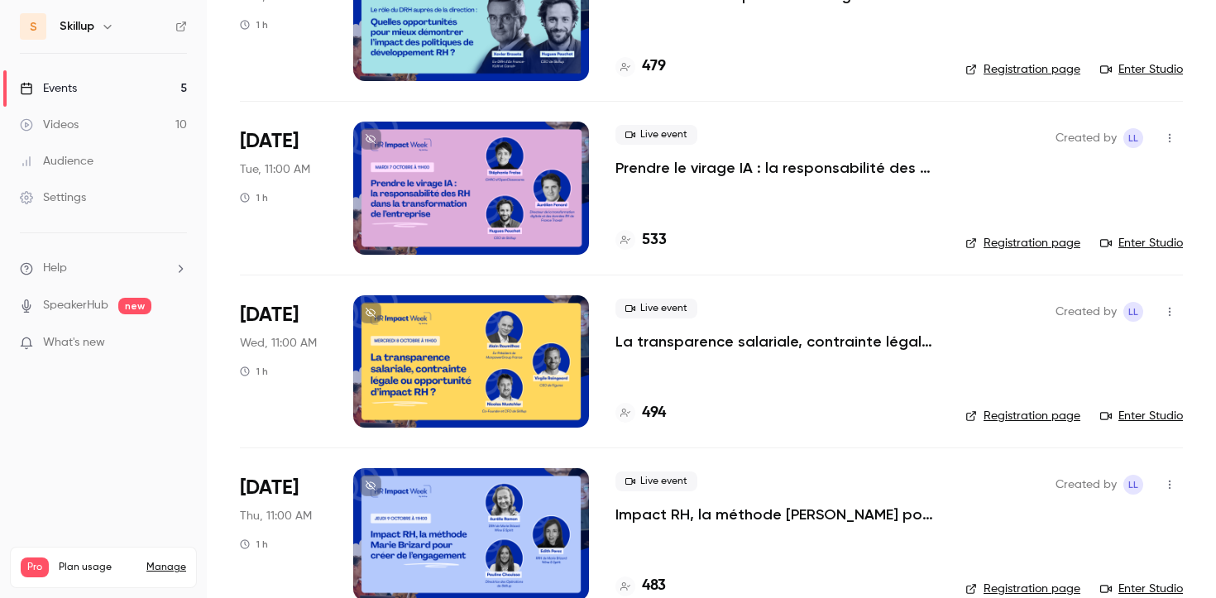
click at [654, 337] on p "La transparence salariale, contrainte légale ou opportunité d’impact RH ?" at bounding box center [776, 342] width 323 height 20
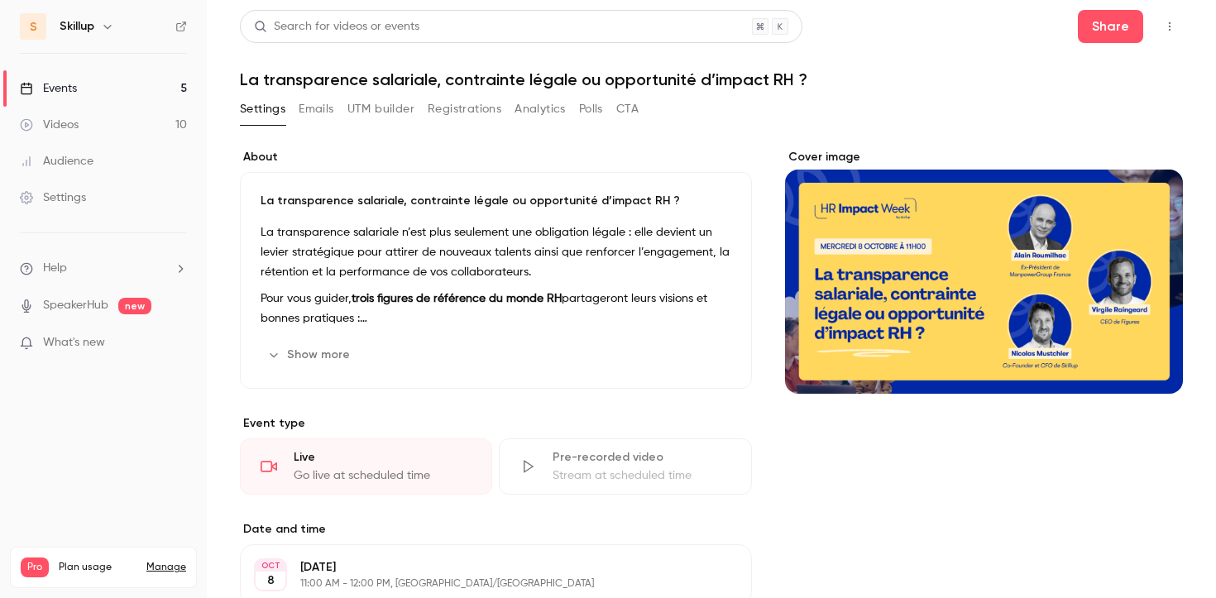
click at [1165, 24] on icon "button" at bounding box center [1169, 27] width 13 height 12
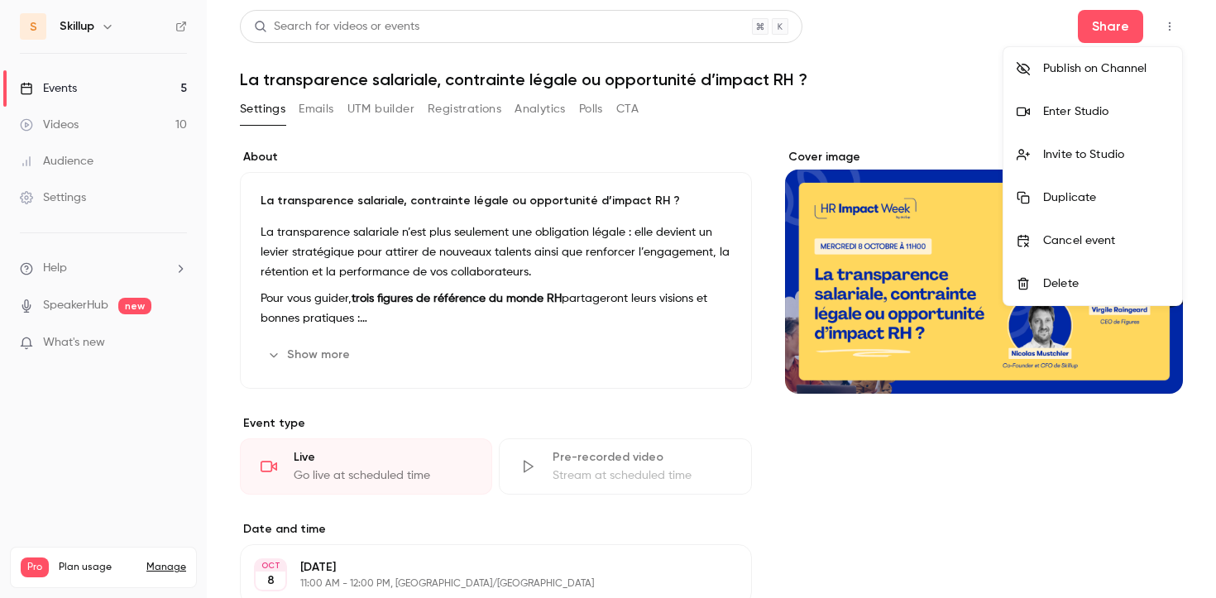
click at [1063, 125] on li "Enter Studio" at bounding box center [1092, 111] width 179 height 43
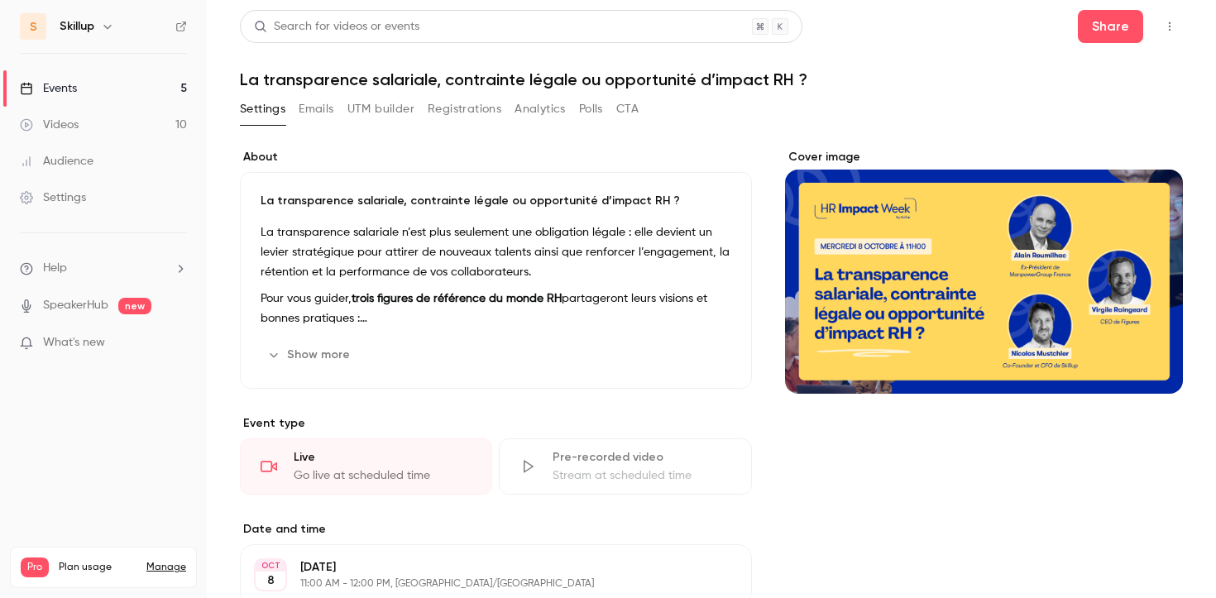
click at [179, 89] on link "Events 5" at bounding box center [103, 88] width 207 height 36
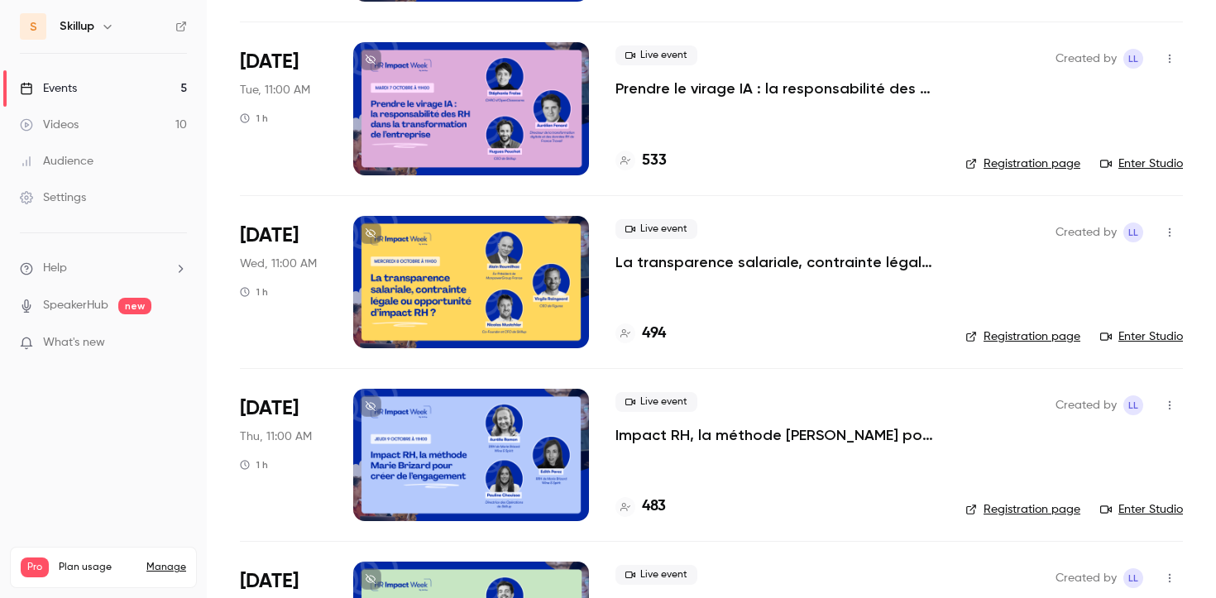
scroll to position [275, 0]
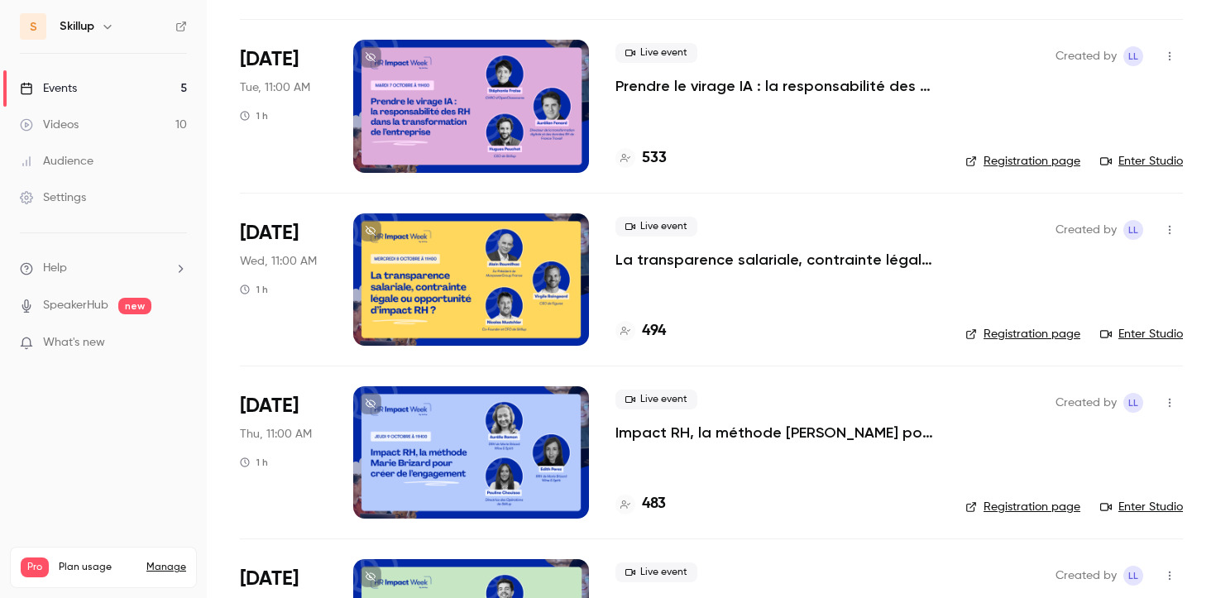
click at [735, 426] on p "Impact RH, la méthode [PERSON_NAME] pour créer de l’engagement" at bounding box center [776, 433] width 323 height 20
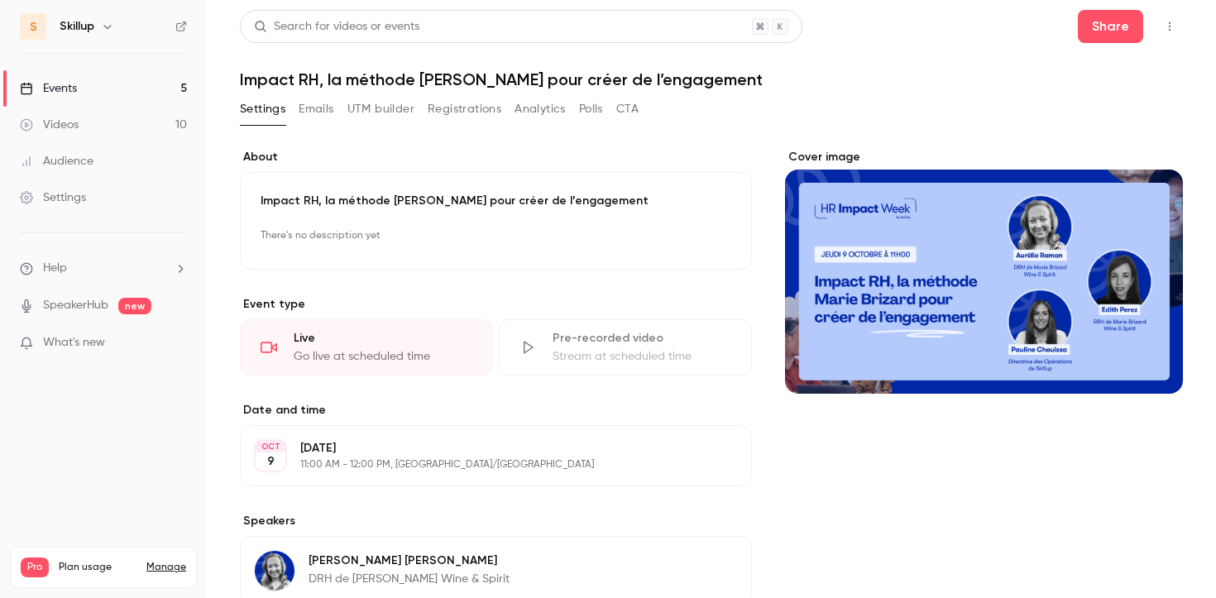
click at [1174, 22] on icon "button" at bounding box center [1169, 27] width 13 height 12
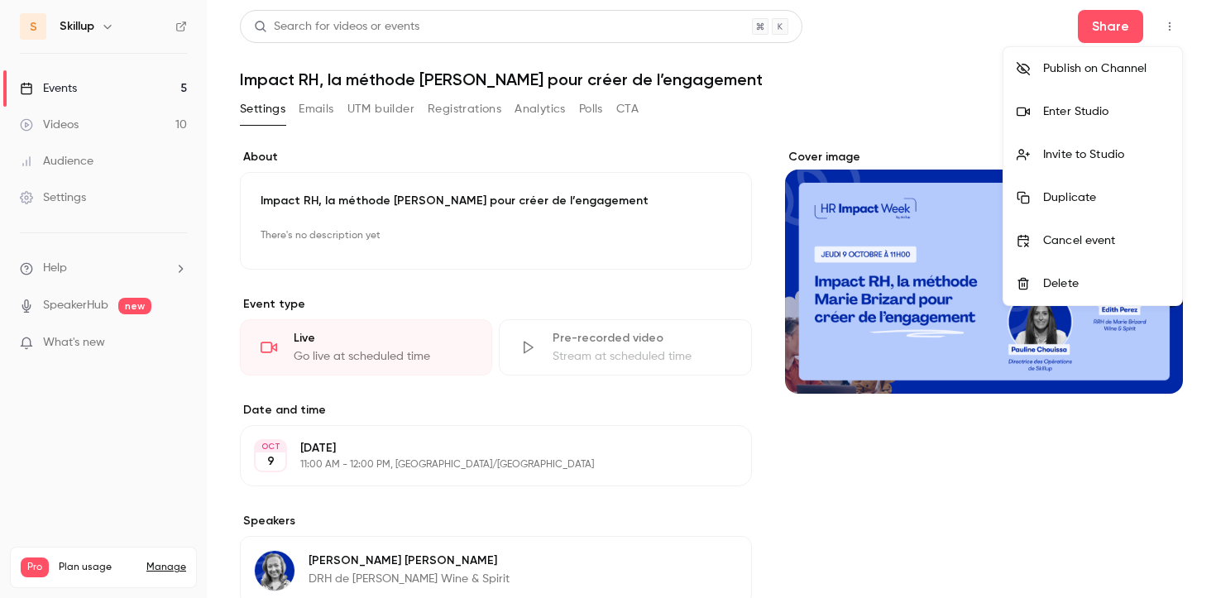
click at [1075, 117] on div "Enter Studio" at bounding box center [1106, 111] width 126 height 17
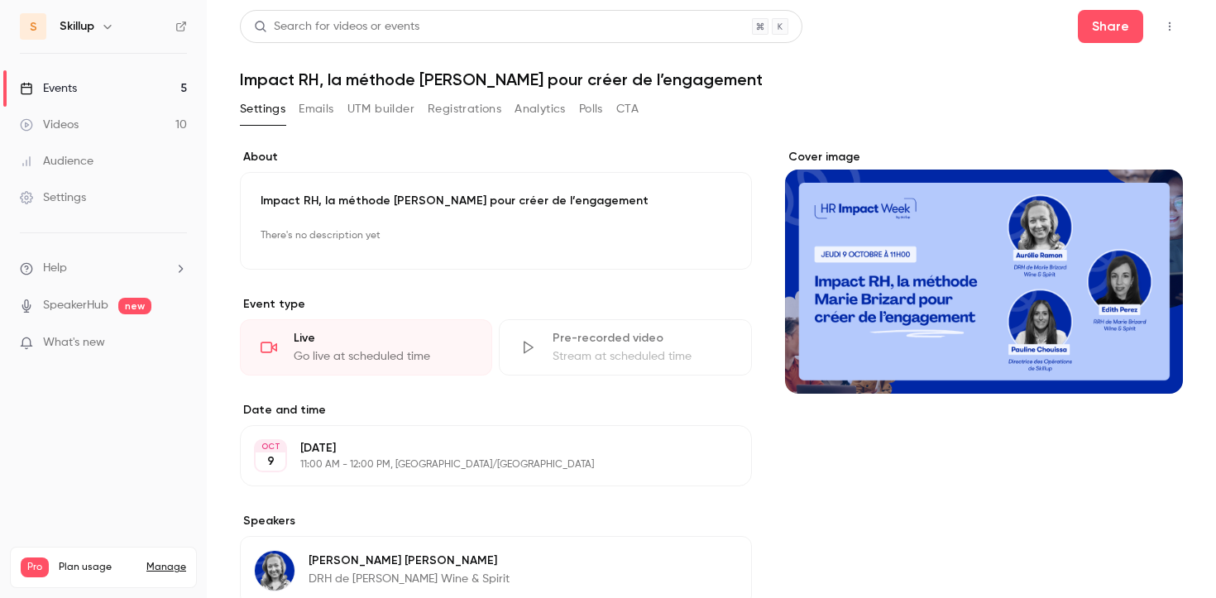
click at [158, 93] on link "Events 5" at bounding box center [103, 88] width 207 height 36
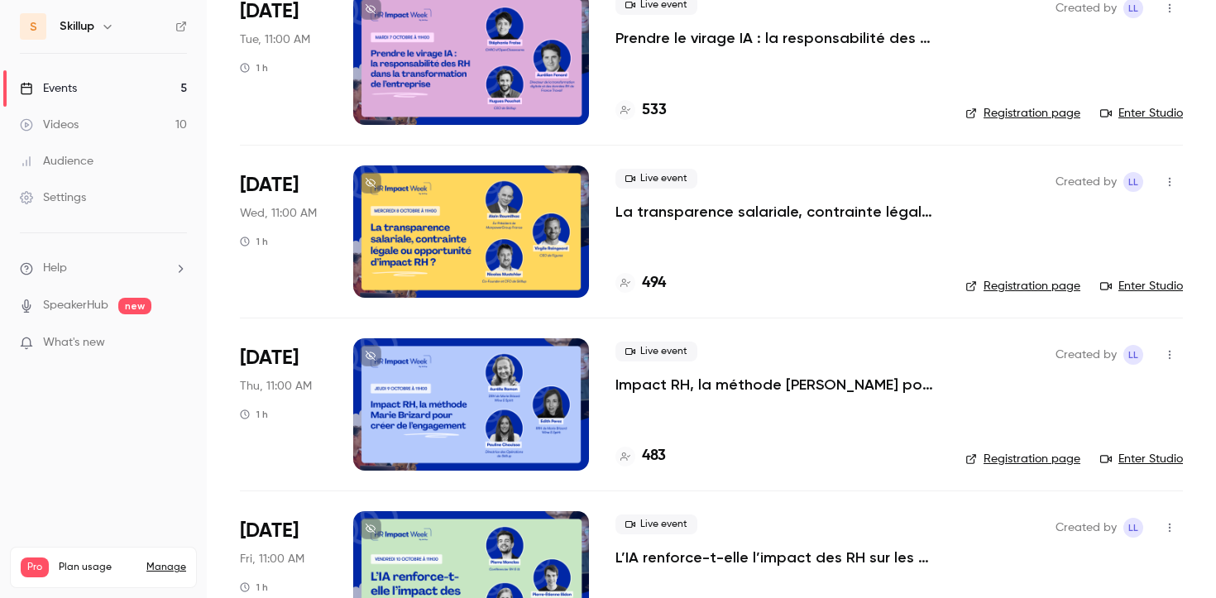
scroll to position [399, 0]
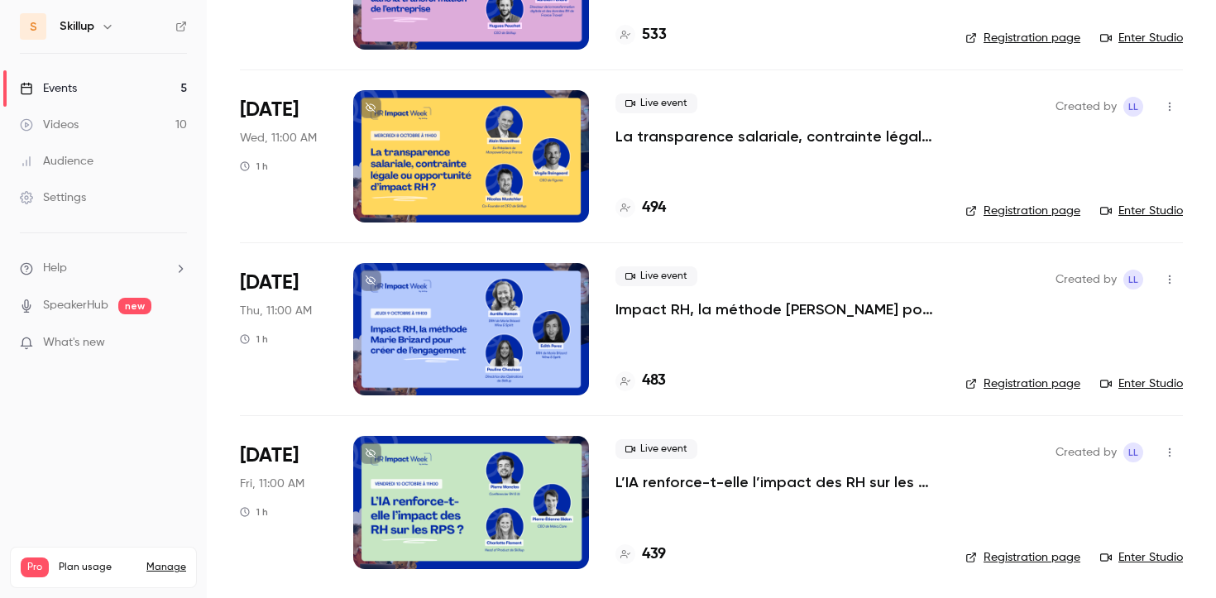
click at [709, 476] on p "L’IA renforce-t-elle l’impact des RH sur les RPS ?" at bounding box center [776, 482] width 323 height 20
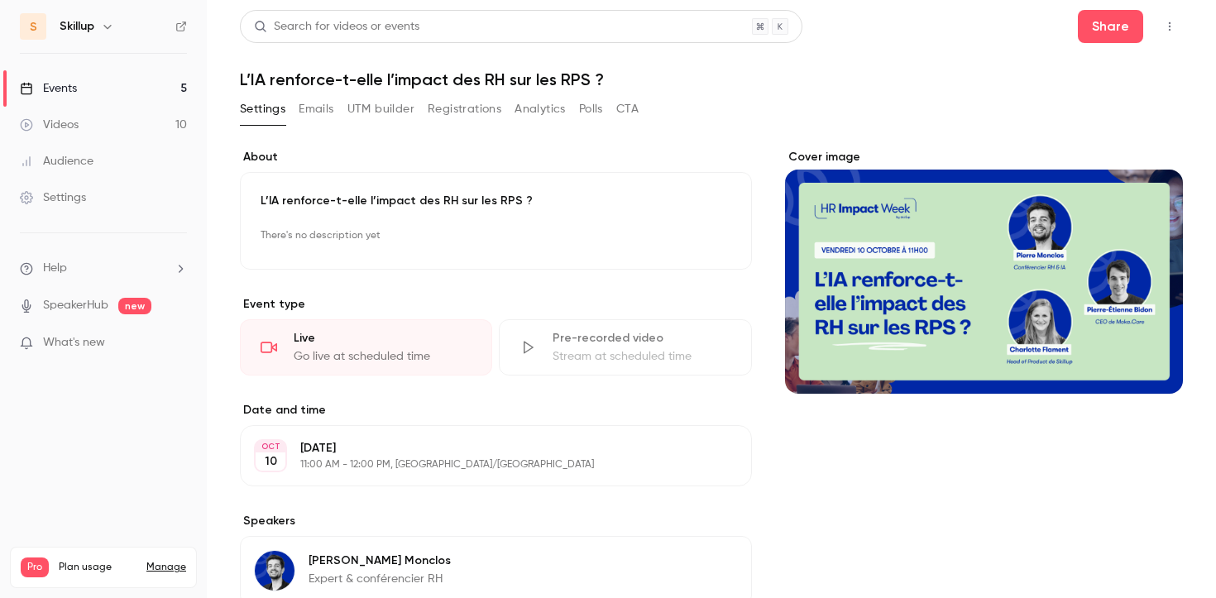
click at [1170, 25] on icon "button" at bounding box center [1169, 27] width 13 height 12
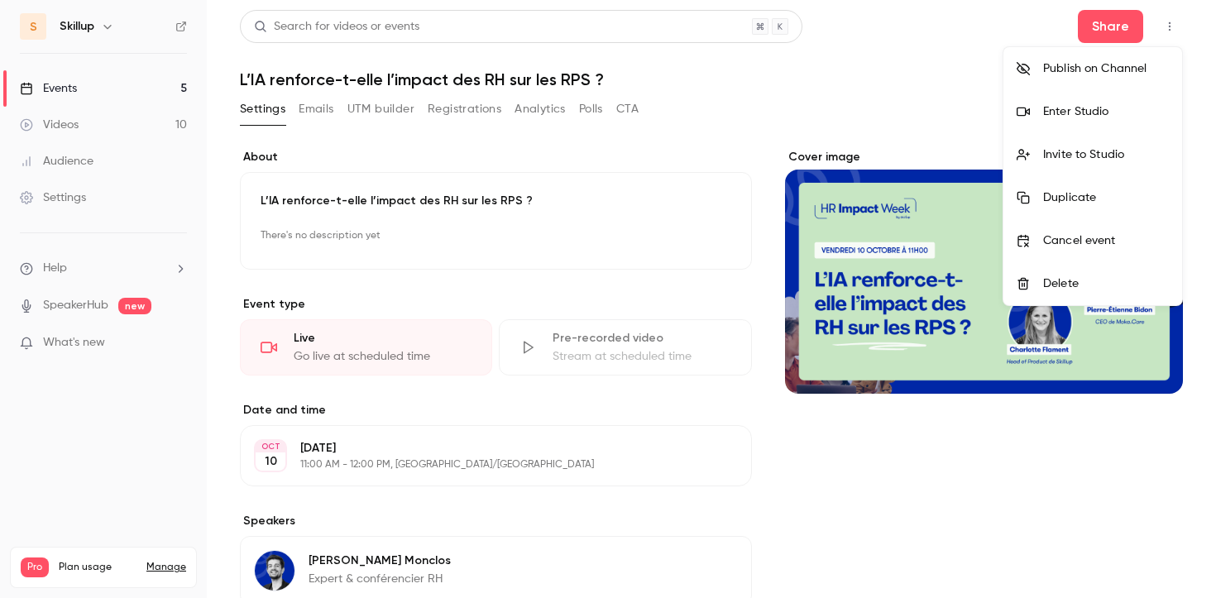
click at [1093, 117] on div "Enter Studio" at bounding box center [1106, 111] width 126 height 17
